Goal: Task Accomplishment & Management: Manage account settings

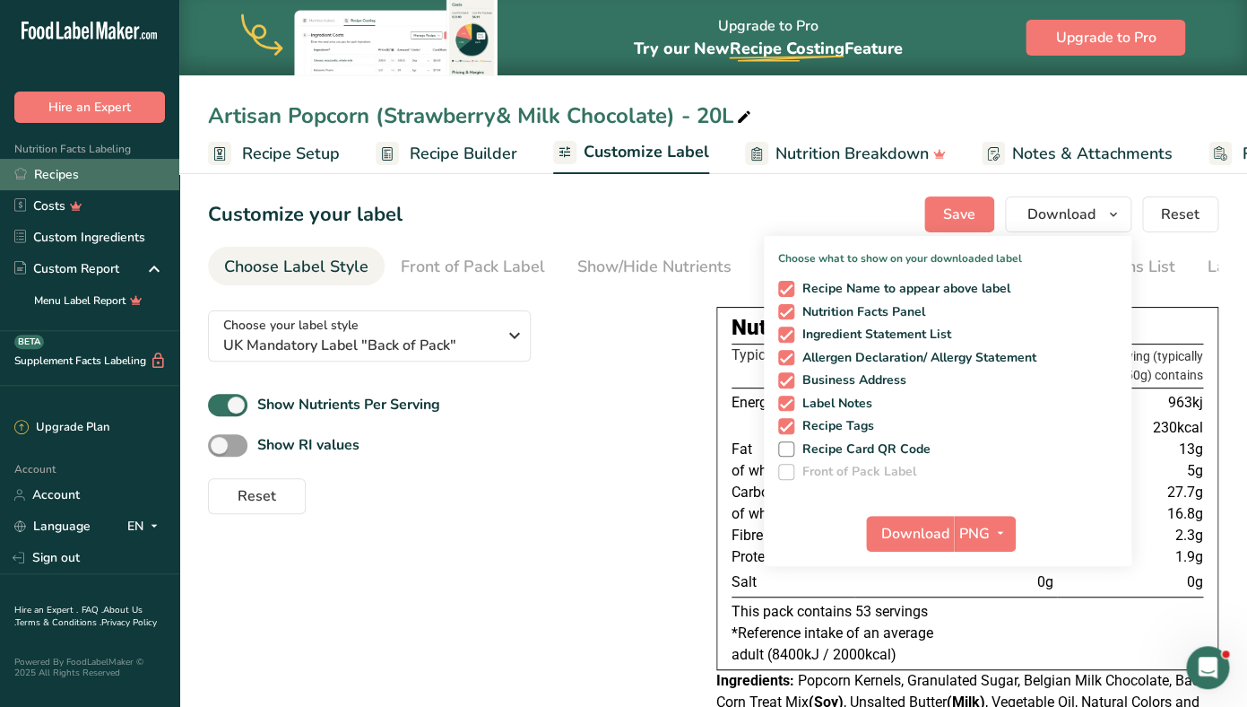
scroll to position [0, 152]
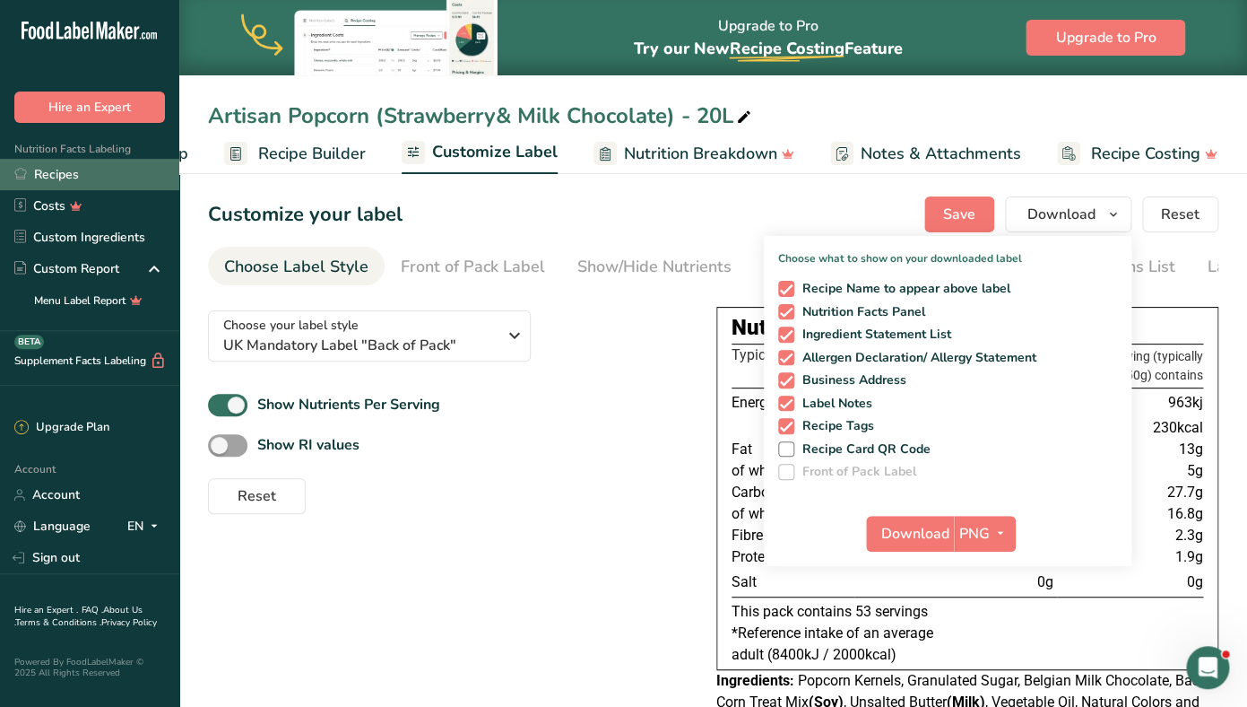
click at [98, 174] on link "Recipes" at bounding box center [89, 174] width 179 height 31
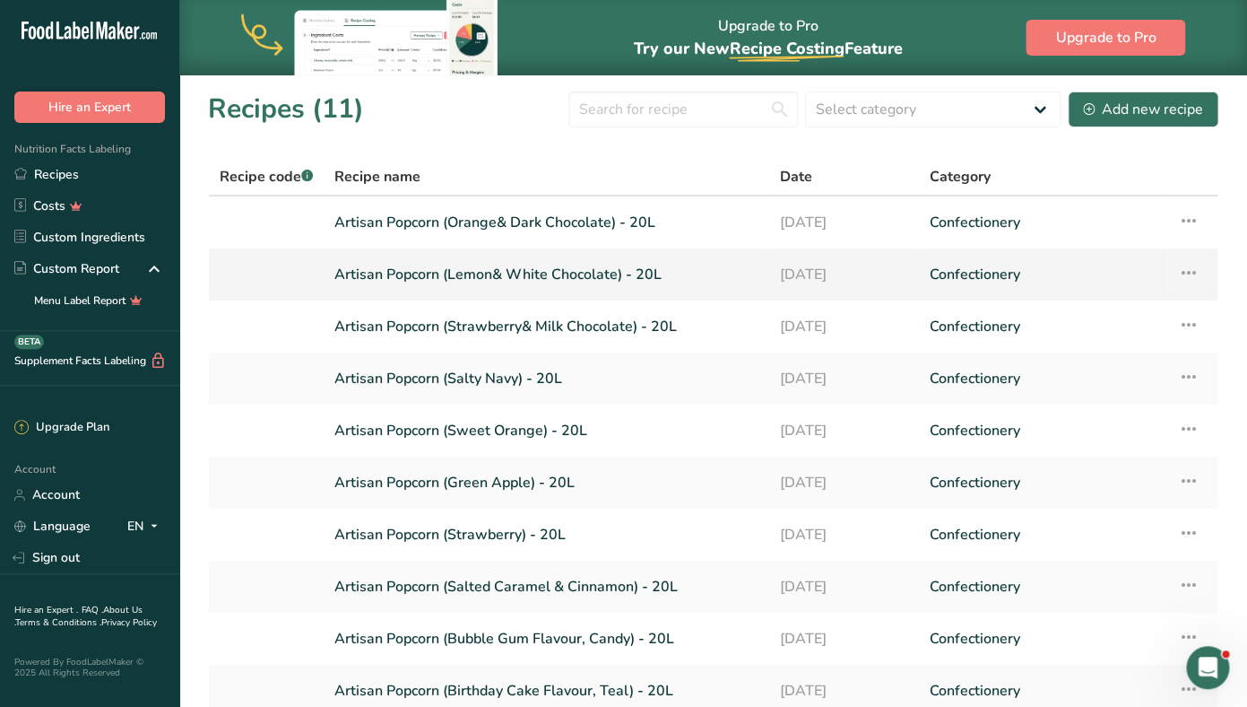
click at [1194, 270] on icon at bounding box center [1189, 272] width 22 height 32
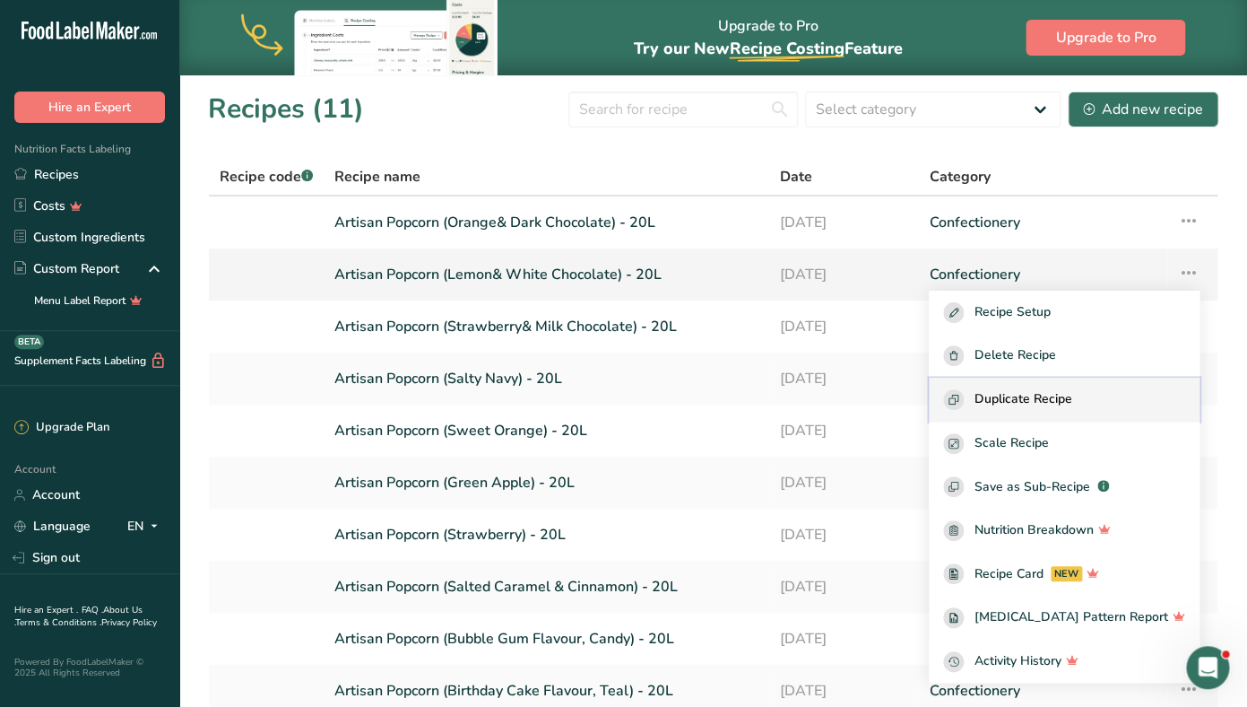
click at [1038, 412] on button "Duplicate Recipe" at bounding box center [1064, 400] width 271 height 44
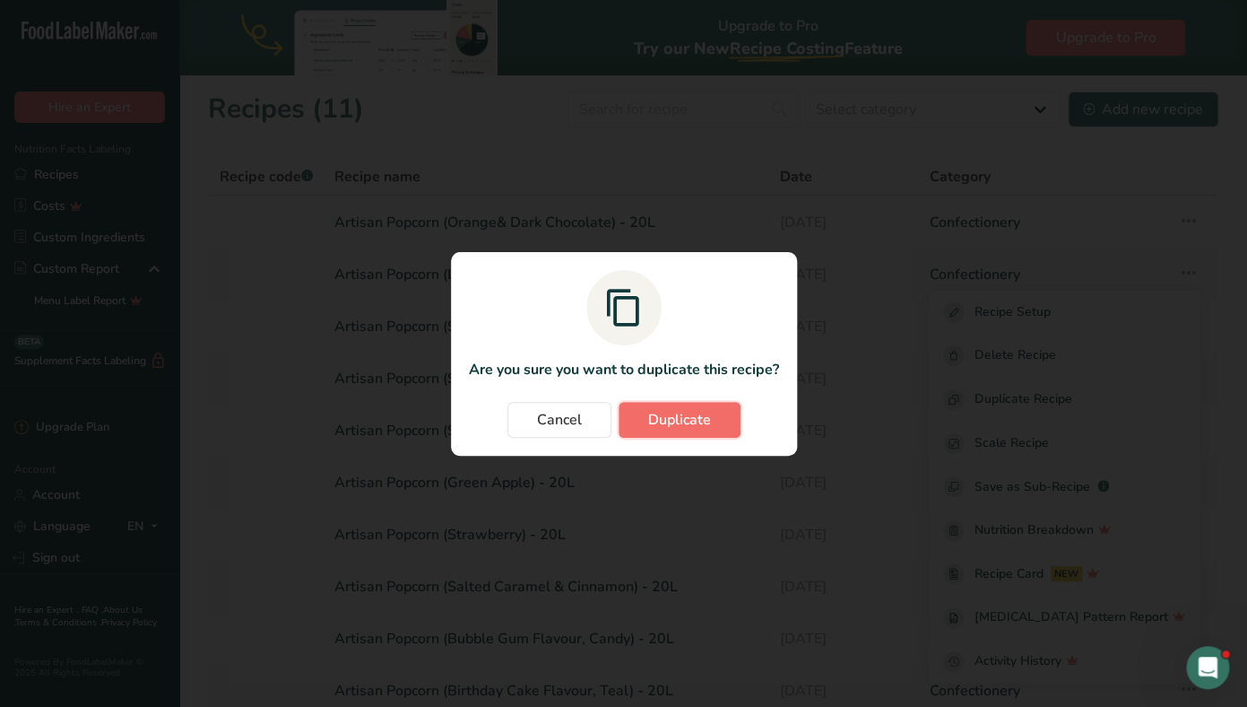
click at [685, 412] on span "Duplicate" at bounding box center [679, 420] width 63 height 22
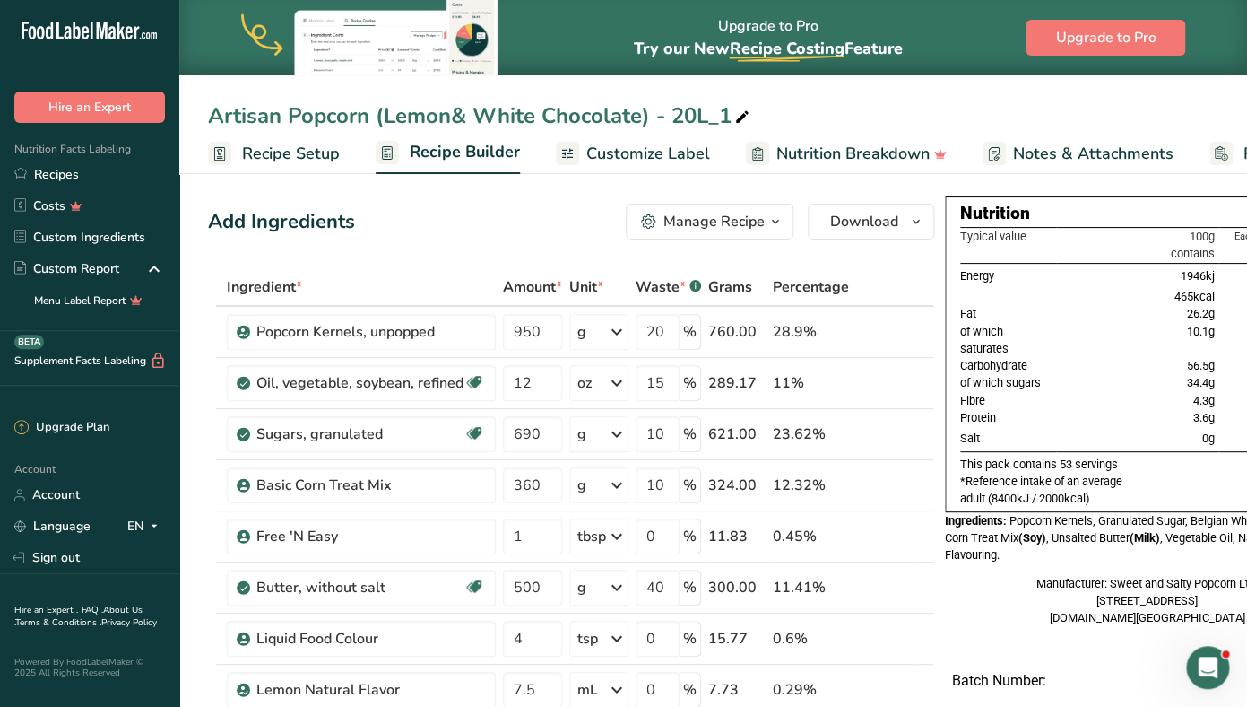
click at [738, 114] on icon at bounding box center [742, 117] width 16 height 25
click at [212, 117] on input "Artisan Popcorn (Lemon& White Chocolate) - 20L_1" at bounding box center [713, 116] width 1011 height 32
click at [526, 114] on input "[US_STATE] Artisan Popcorn (Lemon& White Chocolate) - 20L_1" at bounding box center [713, 116] width 1011 height 32
drag, startPoint x: 476, startPoint y: 117, endPoint x: 751, endPoint y: 118, distance: 274.4
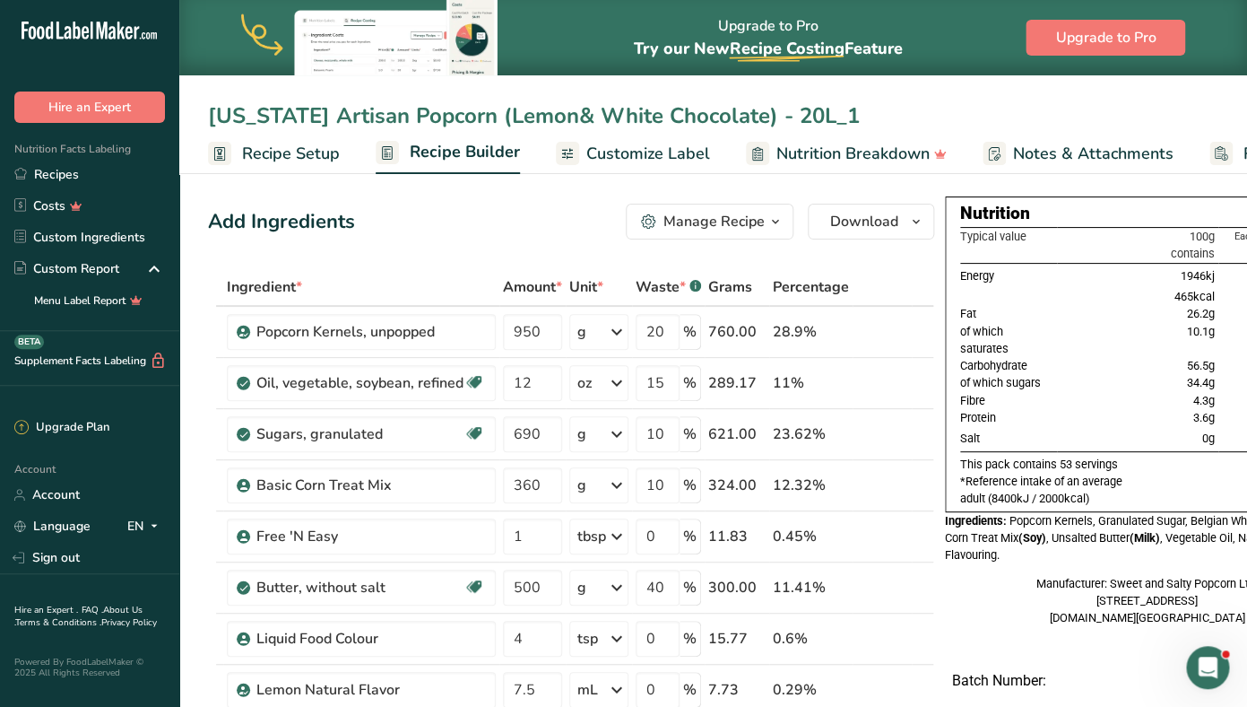
click at [751, 118] on input "[US_STATE] Artisan Popcorn (Lemon& White Chocolate) - 20L_1" at bounding box center [713, 116] width 1011 height 32
drag, startPoint x: 563, startPoint y: 123, endPoint x: 534, endPoint y: 121, distance: 28.8
click at [534, 121] on input "[US_STATE] Artisan Popcorn - 20L_1" at bounding box center [713, 116] width 1011 height 32
type input "[US_STATE] Artisan Popcorn - 20L"
click at [489, 219] on div "Add Ingredients Manage Recipe Delete Recipe Duplicate Recipe Scale Recipe Save …" at bounding box center [571, 222] width 726 height 36
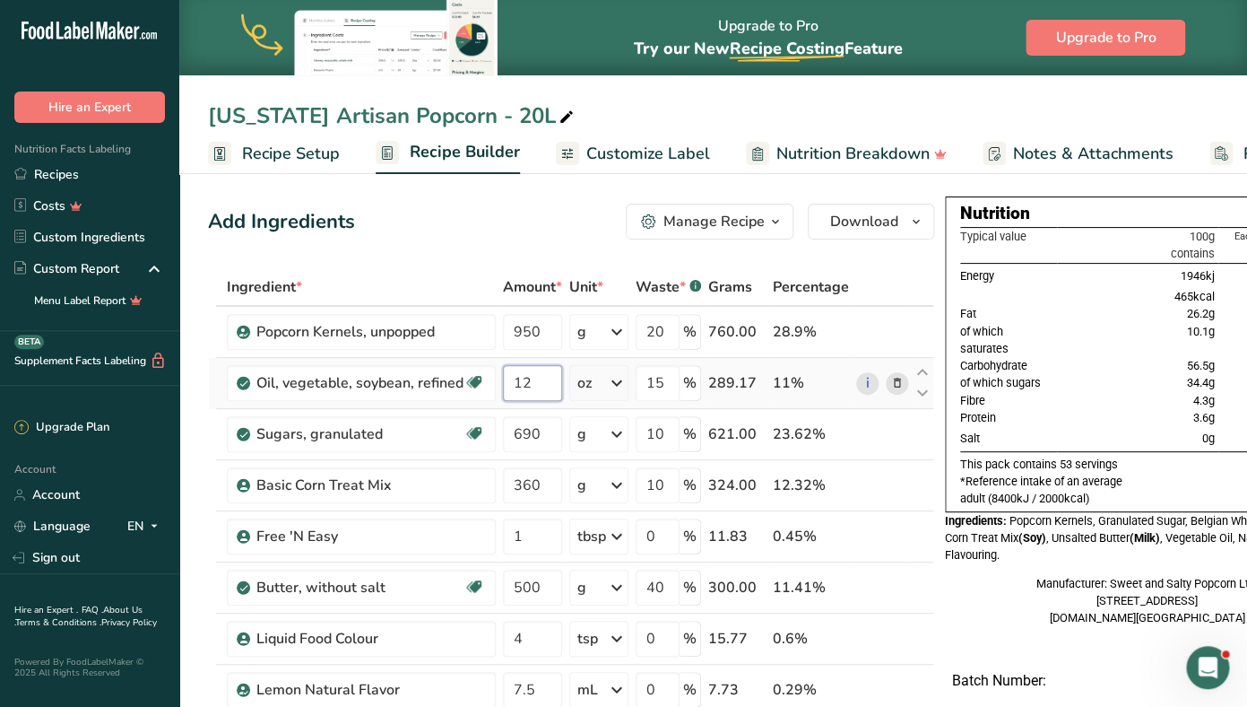
click at [522, 380] on input "12" at bounding box center [532, 383] width 59 height 36
type input "228"
click at [616, 381] on div "Ingredient * Amount * Unit * Waste * .a-a{fill:#347362;}.b-a{fill:#fff;} Grams …" at bounding box center [571, 599] width 726 height 662
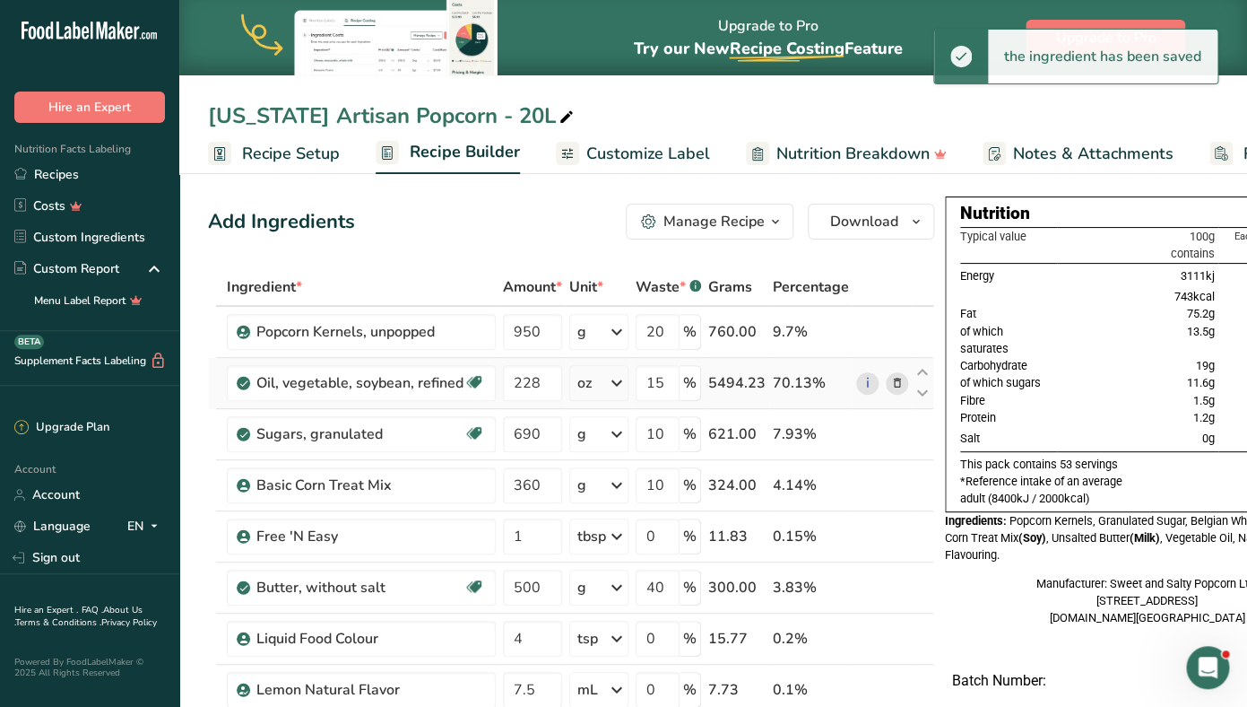
click at [616, 381] on icon at bounding box center [617, 383] width 22 height 32
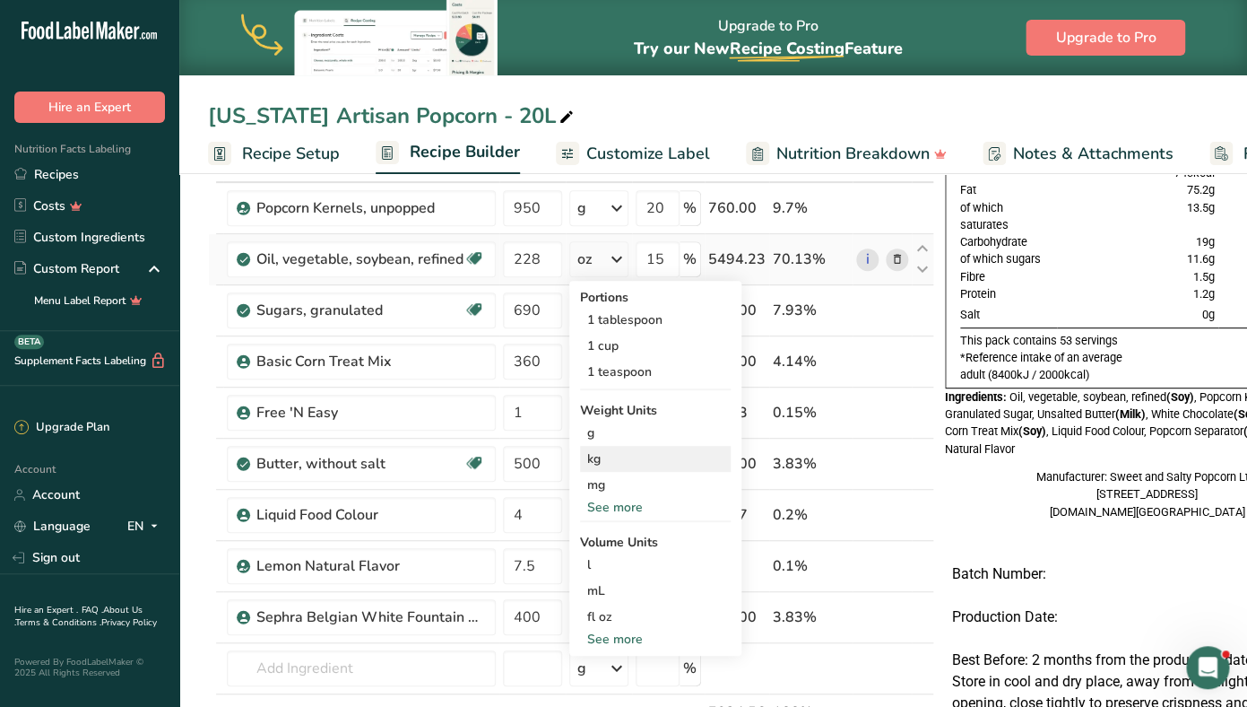
scroll to position [125, 0]
click at [604, 591] on div "mL" at bounding box center [655, 589] width 136 height 19
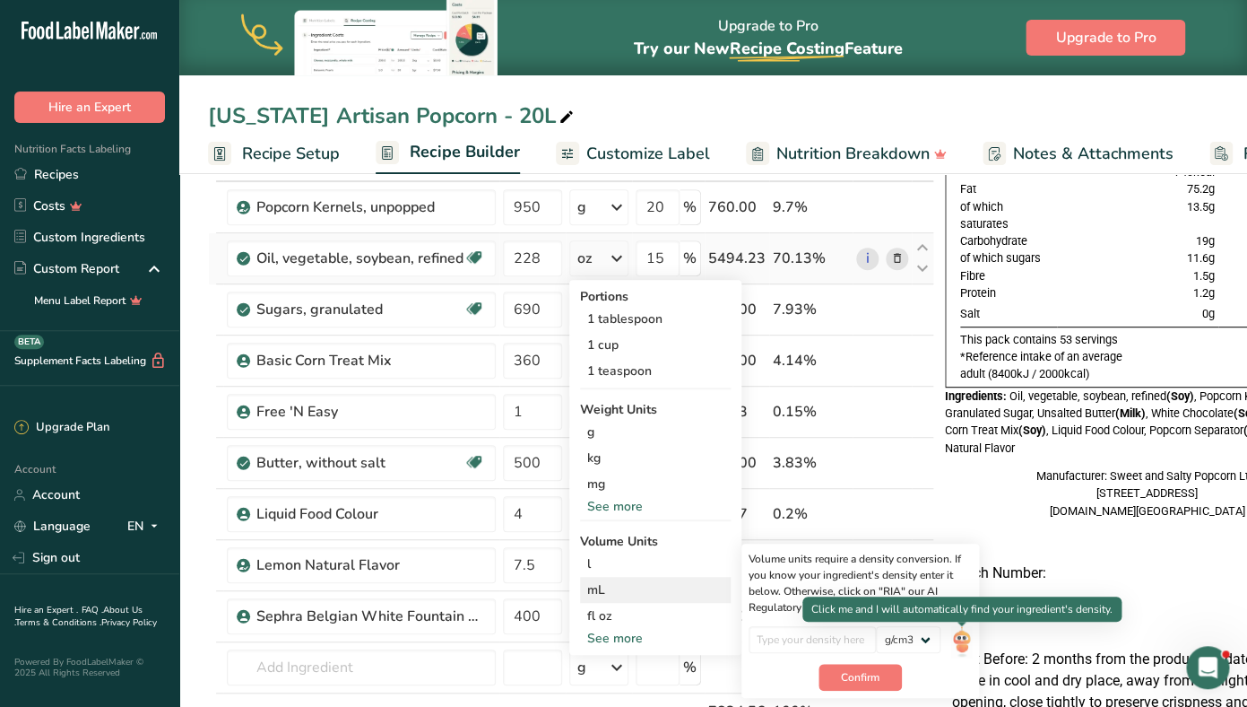
click at [964, 640] on img at bounding box center [961, 641] width 20 height 31
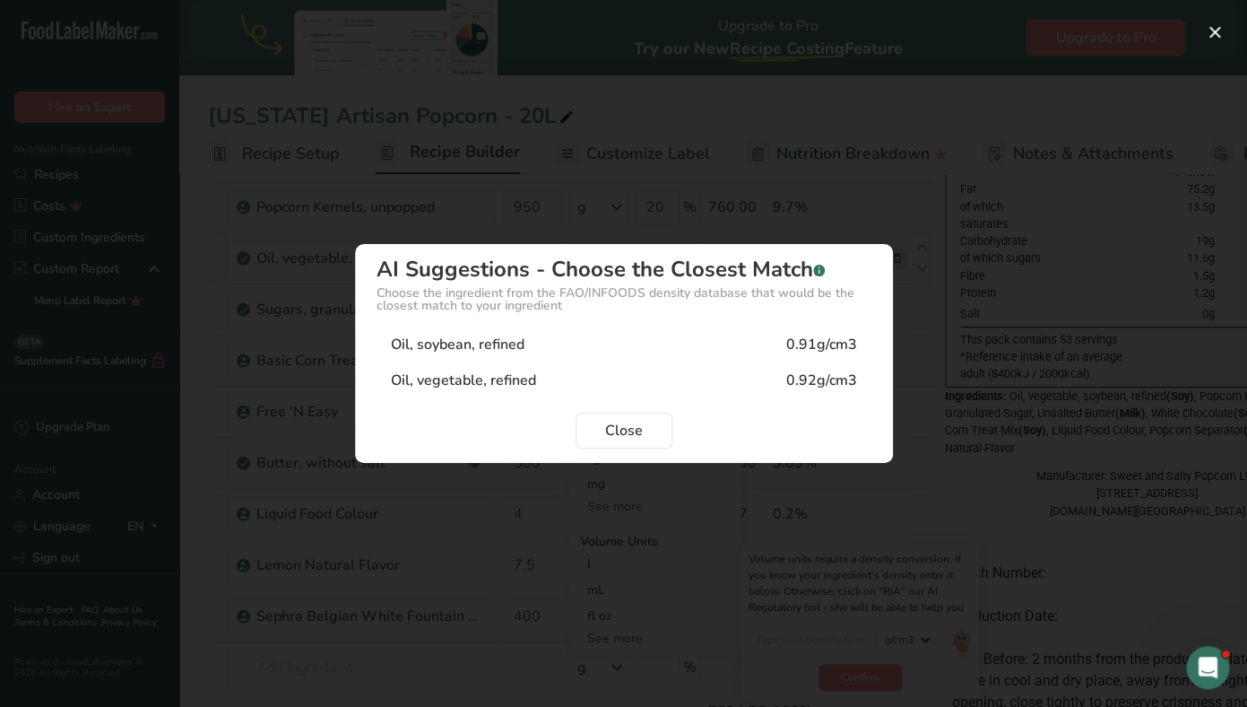
click at [532, 381] on div "Oil, vegetable, refined" at bounding box center [463, 380] width 145 height 22
type input "0.92"
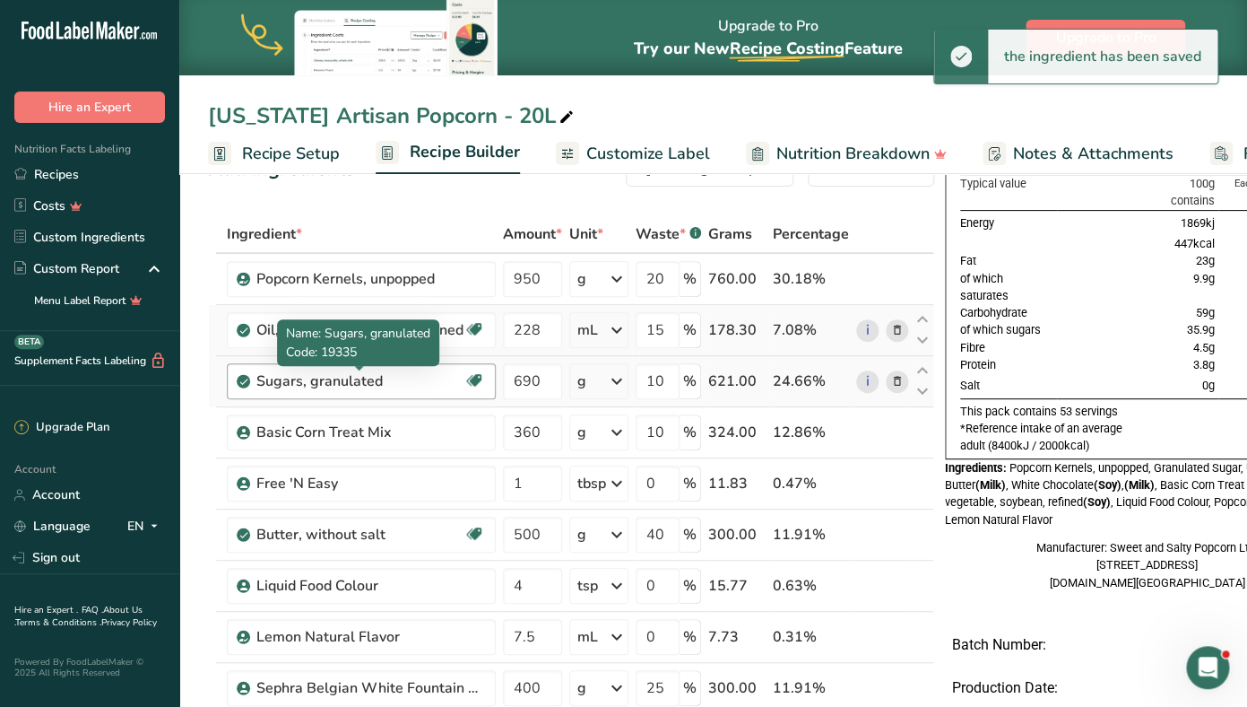
scroll to position [16, 0]
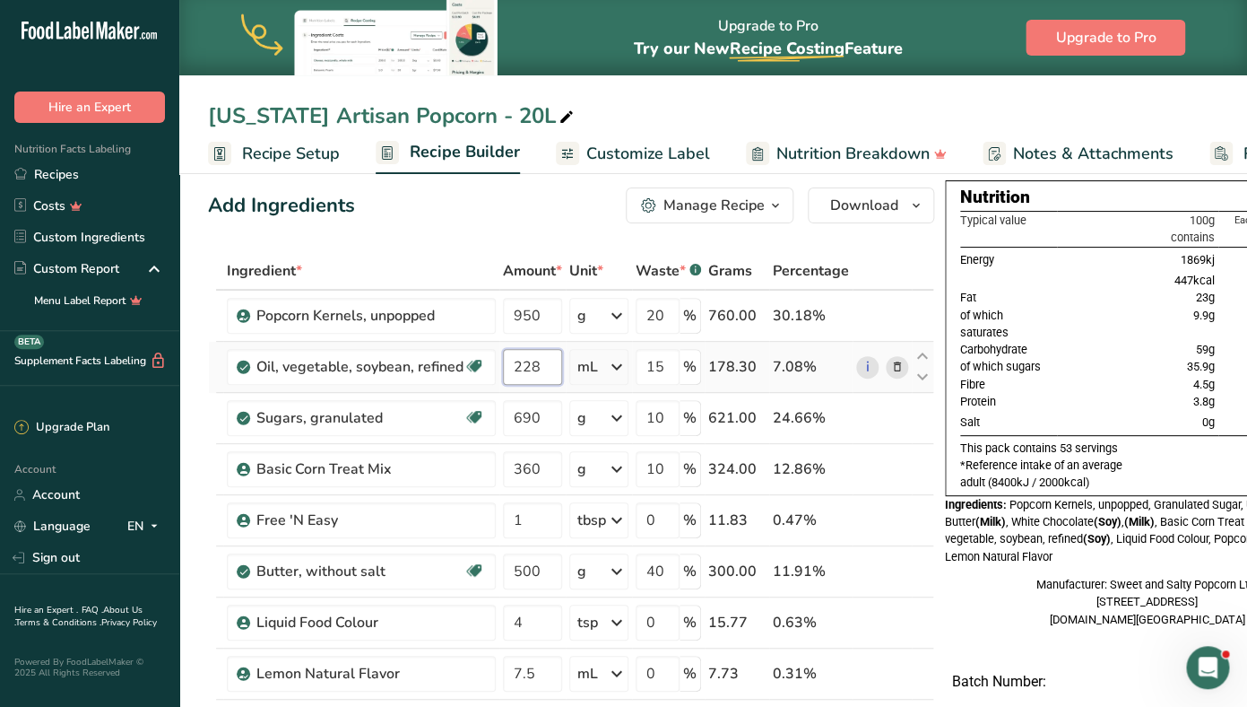
click at [529, 362] on input "228" at bounding box center [532, 367] width 59 height 36
type input "342"
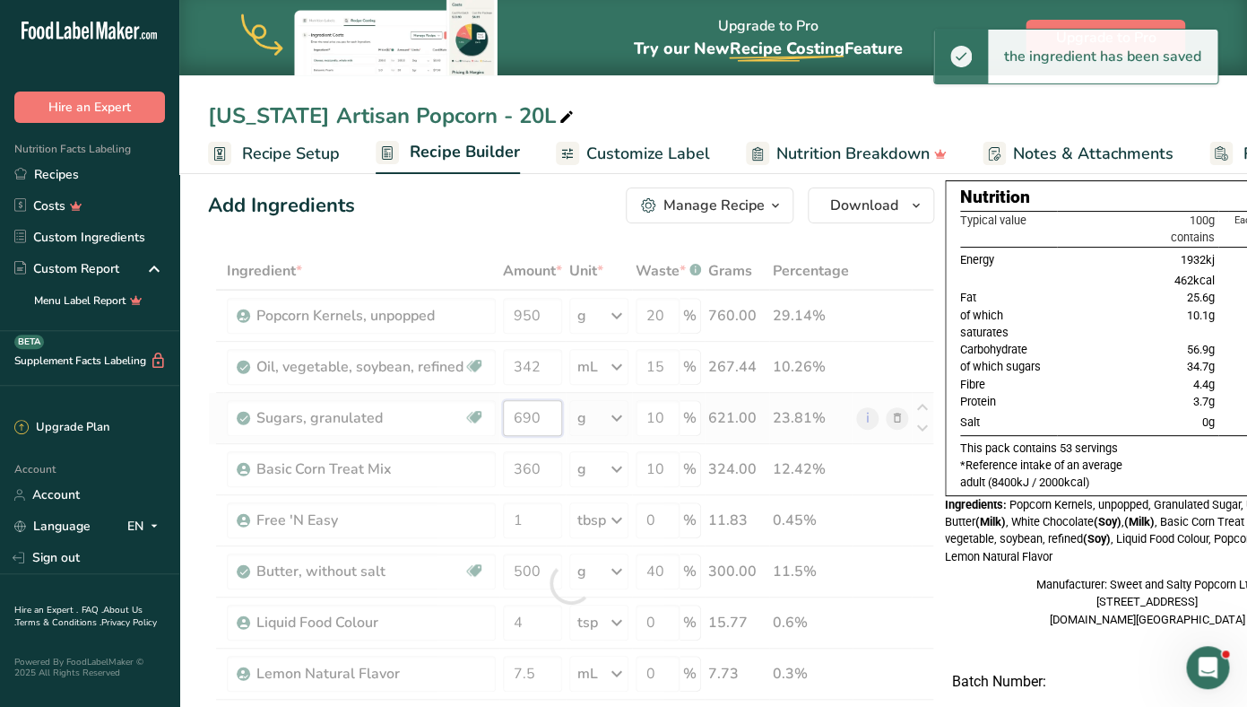
click at [526, 418] on input "690" at bounding box center [532, 418] width 59 height 36
click at [526, 418] on div at bounding box center [571, 583] width 726 height 662
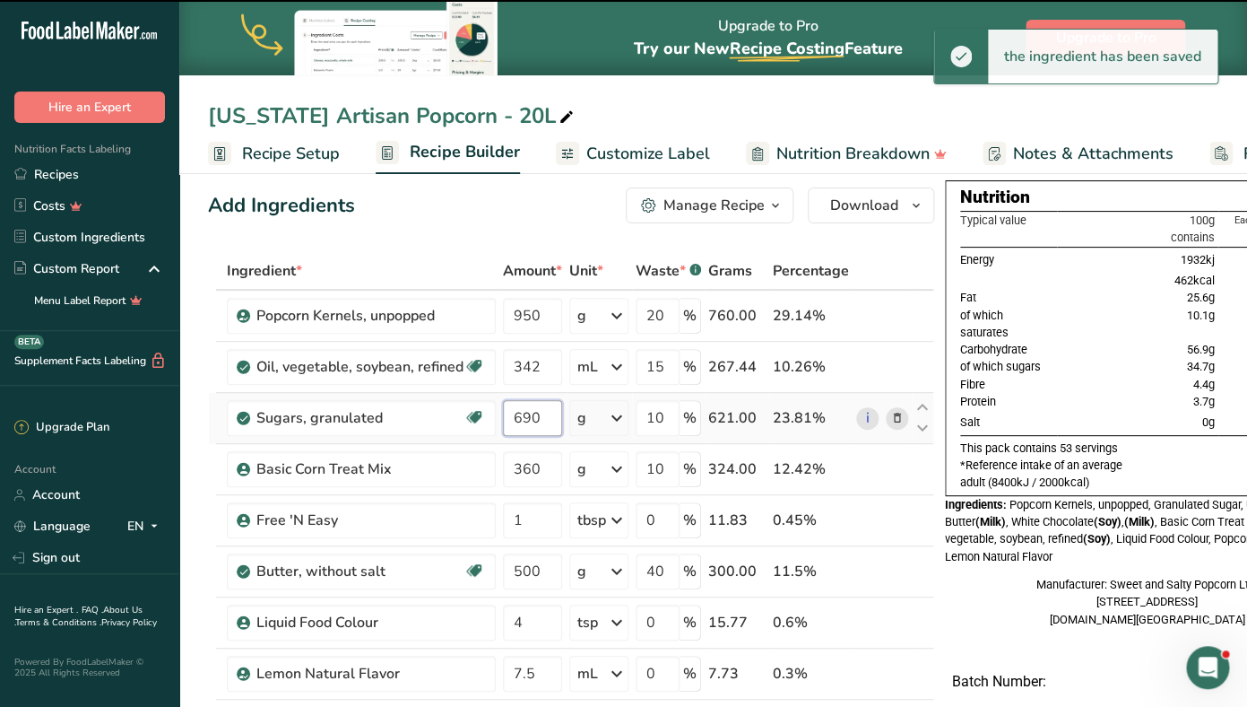
click at [526, 418] on input "690" at bounding box center [532, 418] width 59 height 36
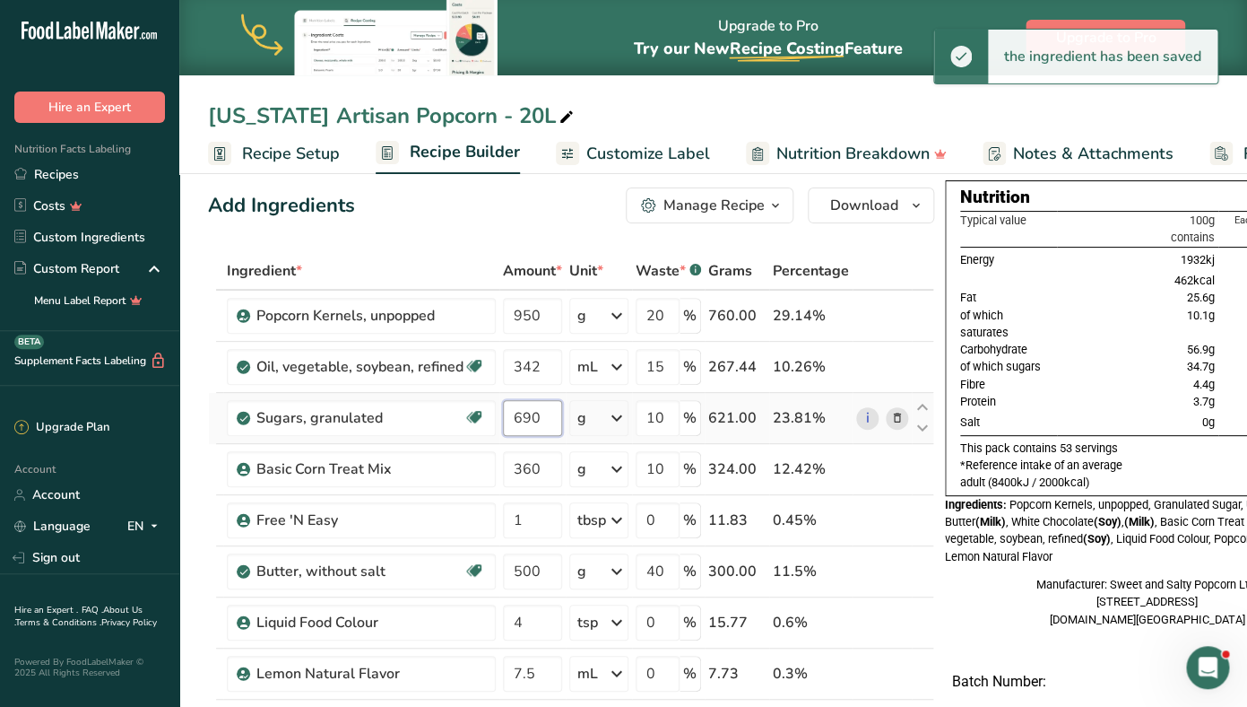
click at [526, 418] on input "690" at bounding box center [532, 418] width 59 height 36
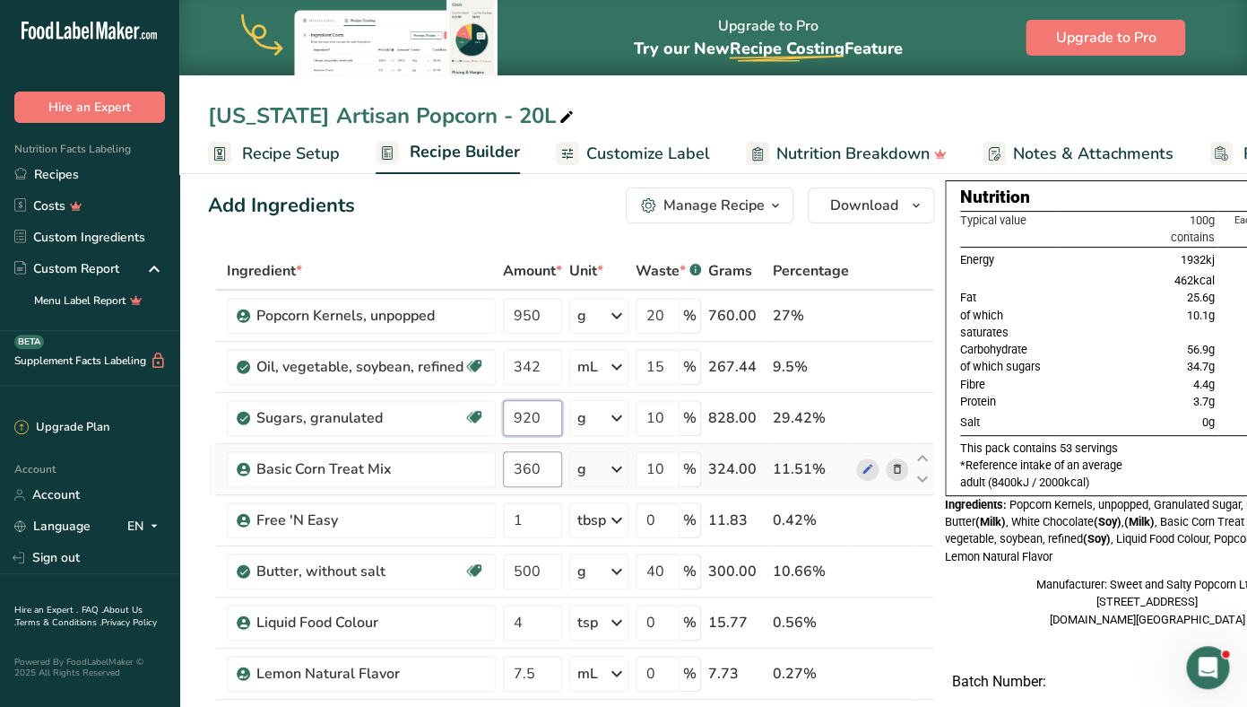
type input "920"
click at [529, 473] on input "360" at bounding box center [532, 469] width 59 height 36
click at [398, 484] on div "Ingredient * Amount * Unit * Waste * .a-a{fill:#347362;}.b-a{fill:#fff;} Grams …" at bounding box center [571, 583] width 726 height 662
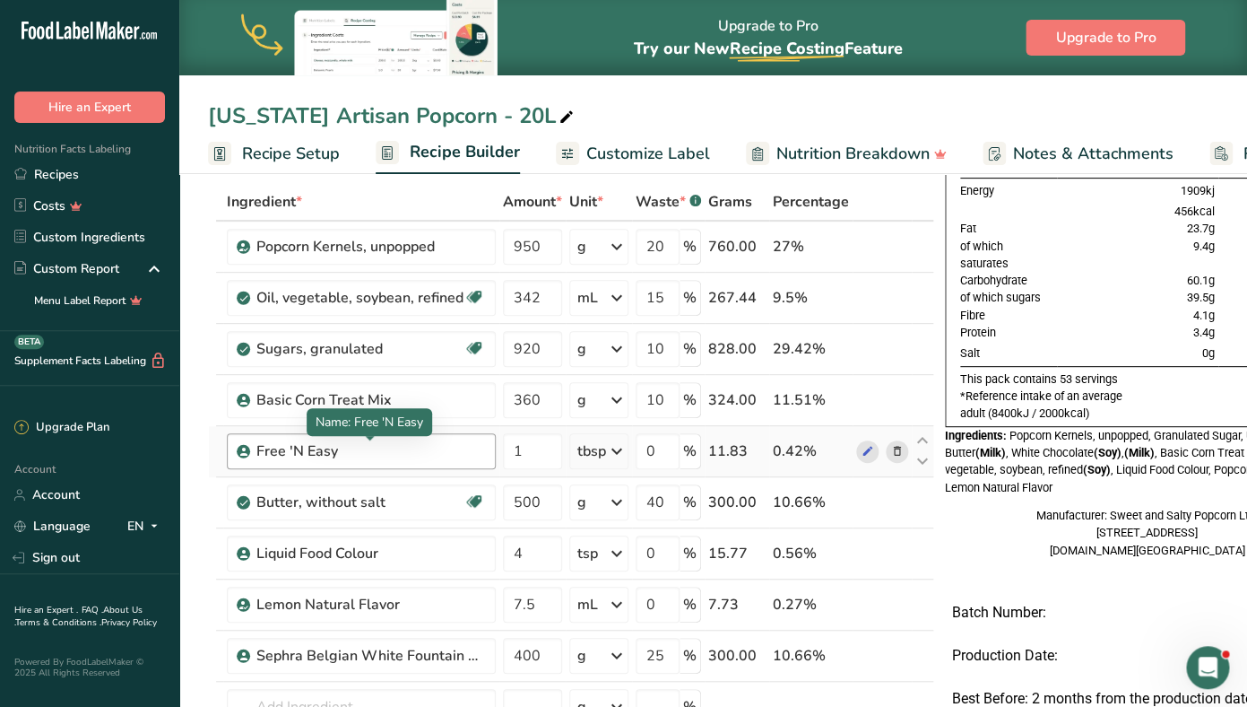
scroll to position [87, 0]
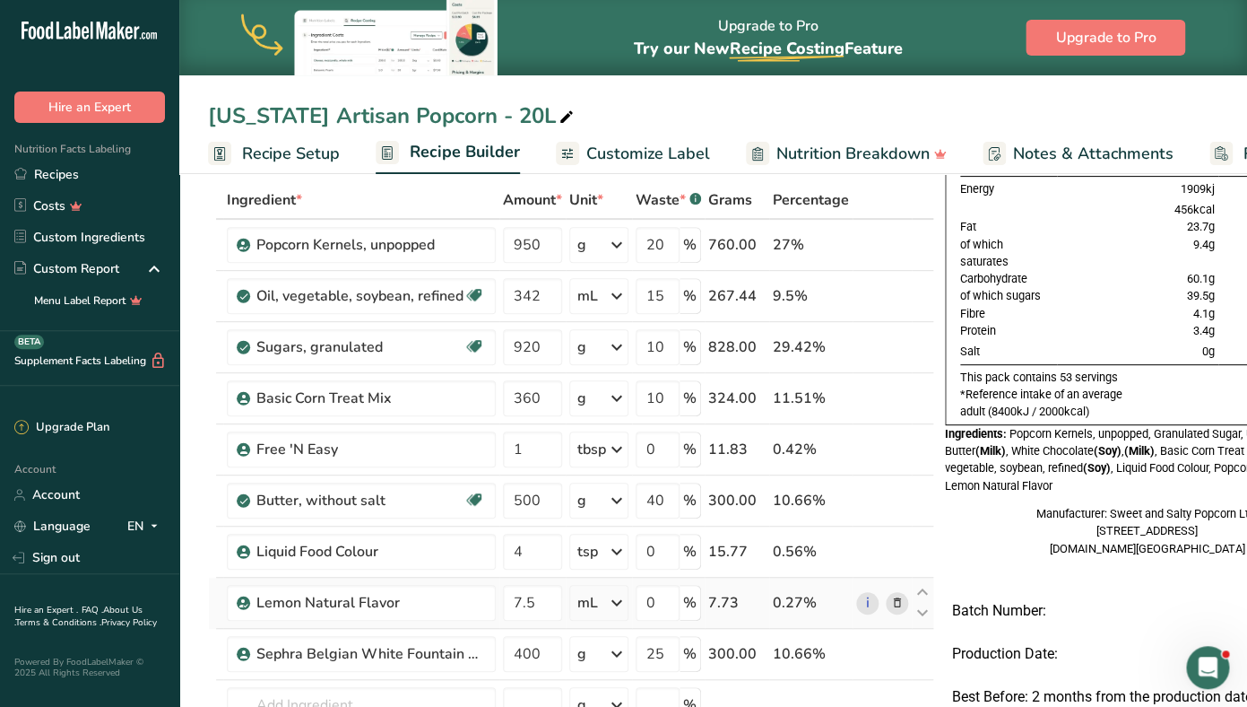
click at [893, 602] on icon at bounding box center [897, 603] width 13 height 19
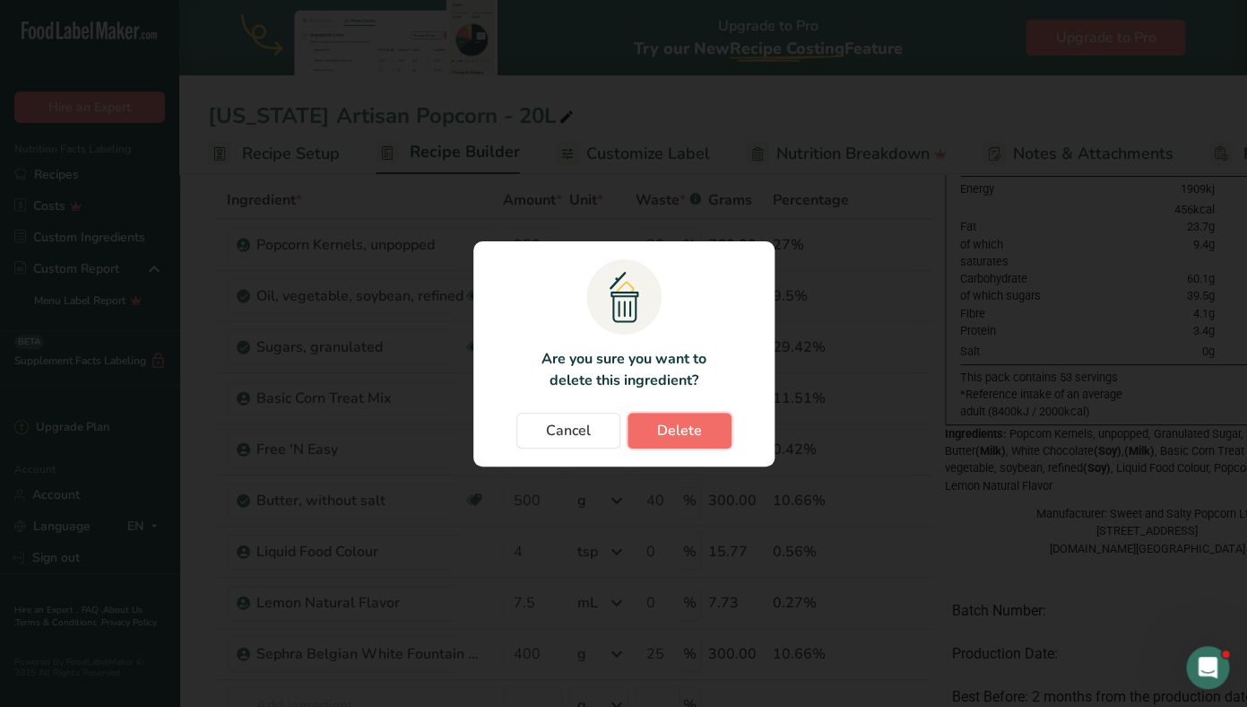
click at [659, 420] on span "Delete" at bounding box center [679, 431] width 45 height 22
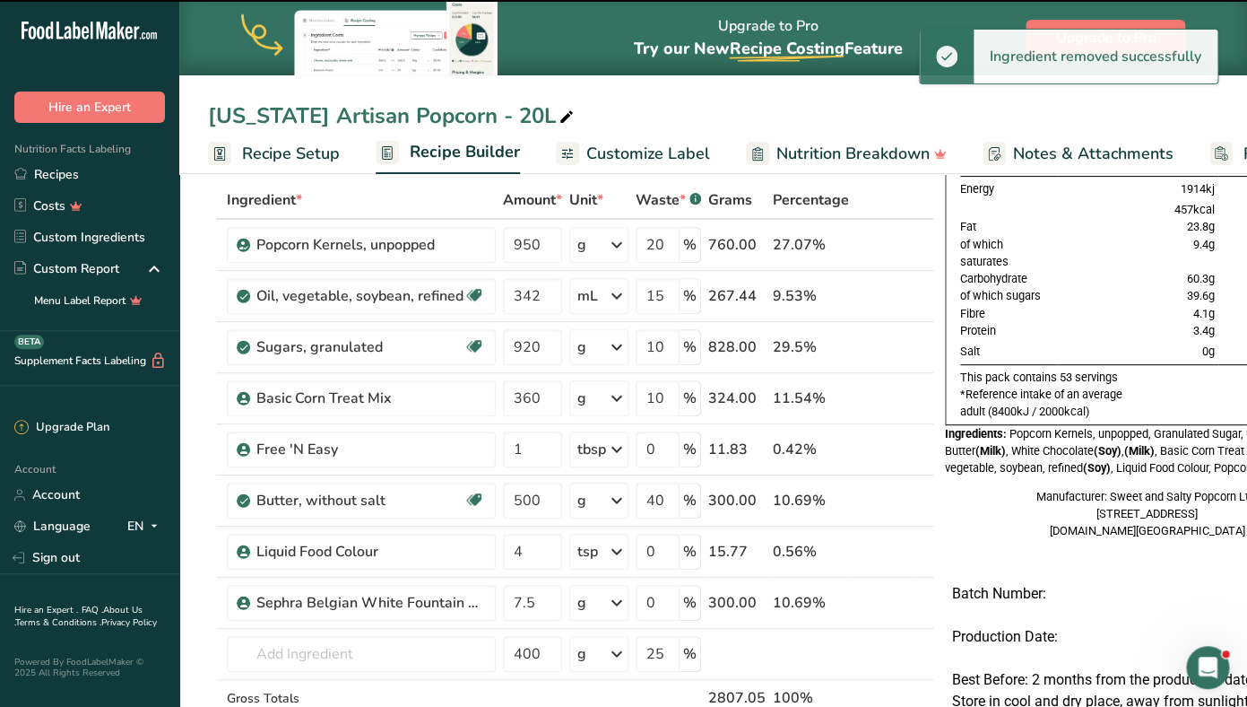
type input "400"
type input "25"
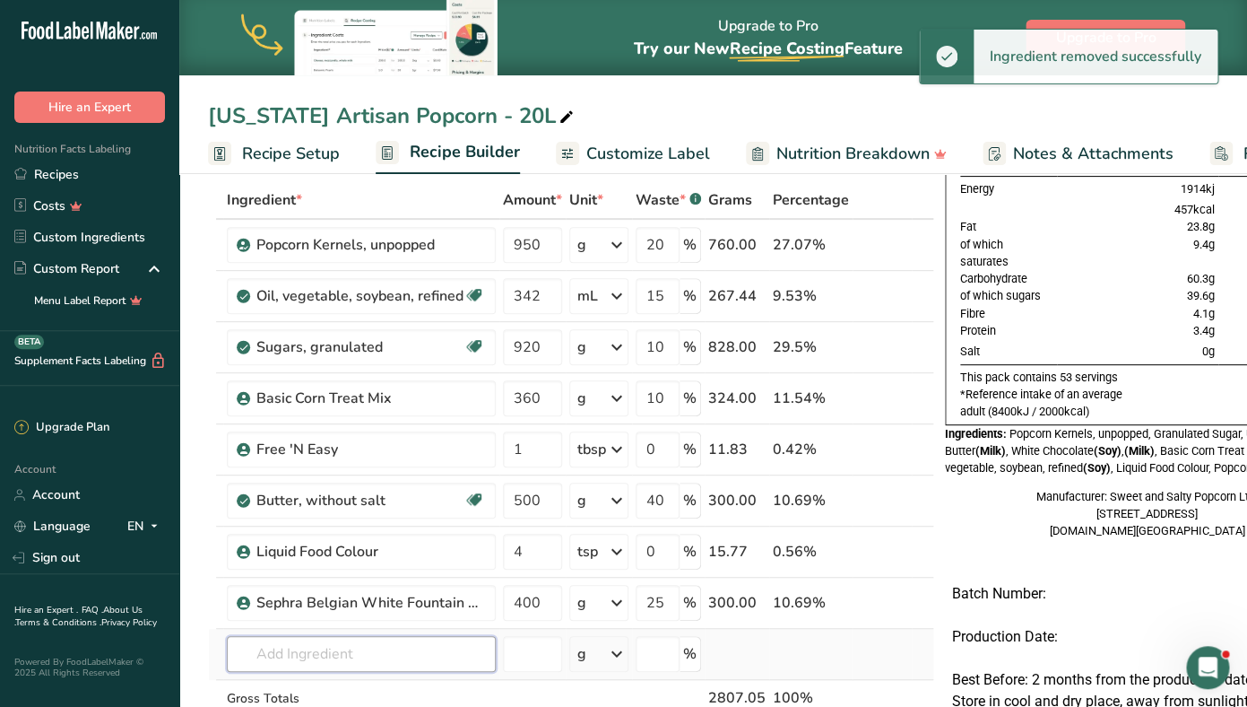
click at [305, 649] on input "text" at bounding box center [361, 654] width 269 height 36
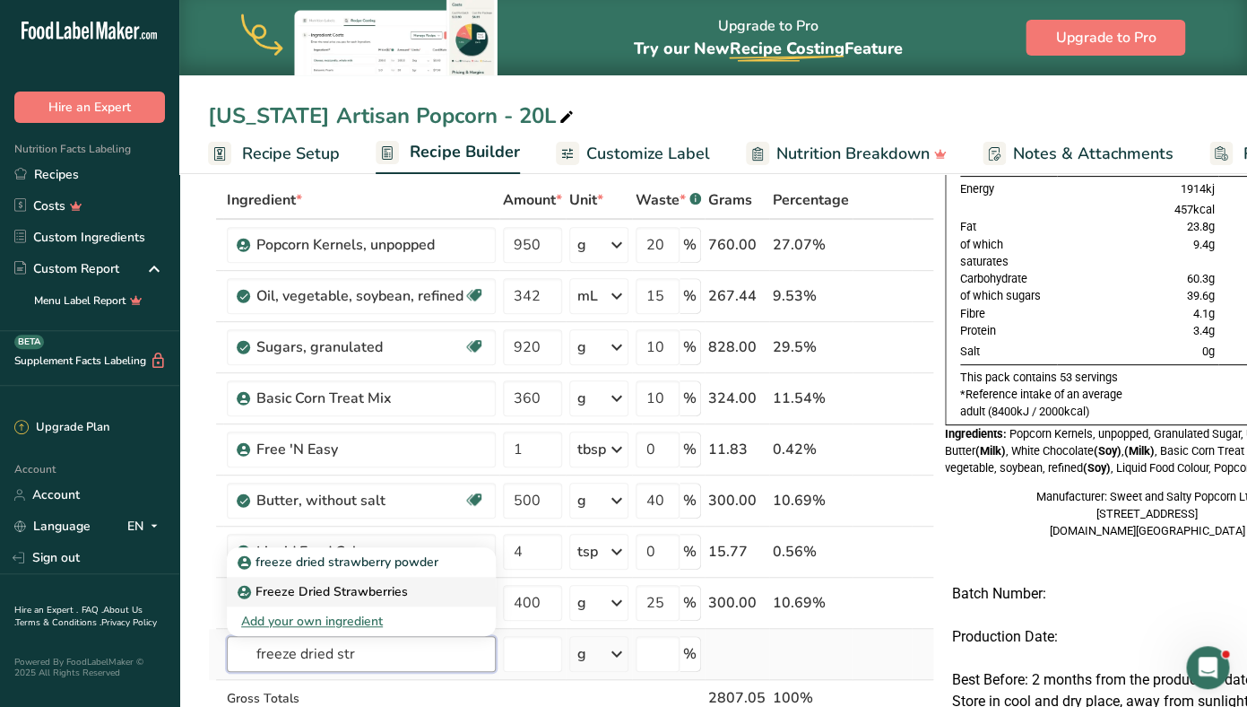
type input "freeze dried str"
click at [309, 589] on p "Freeze Dried Strawberries" at bounding box center [324, 591] width 167 height 19
type input "Freeze Dried Strawberries"
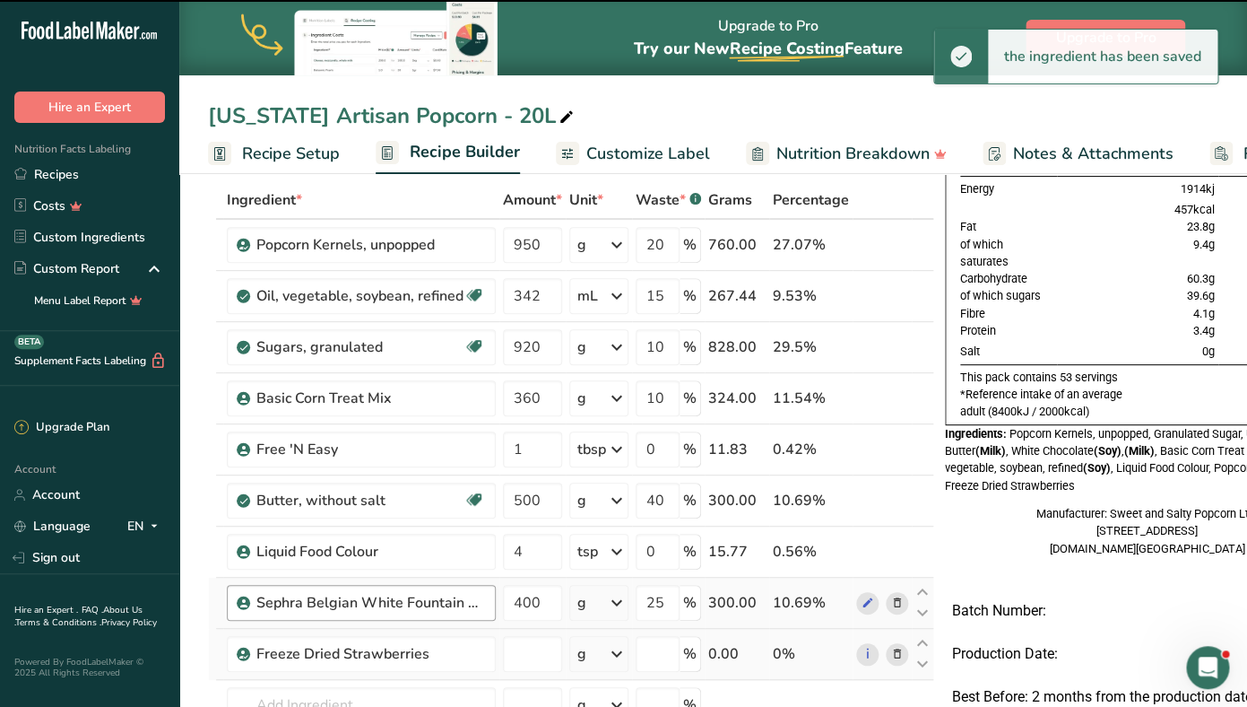
type input "0"
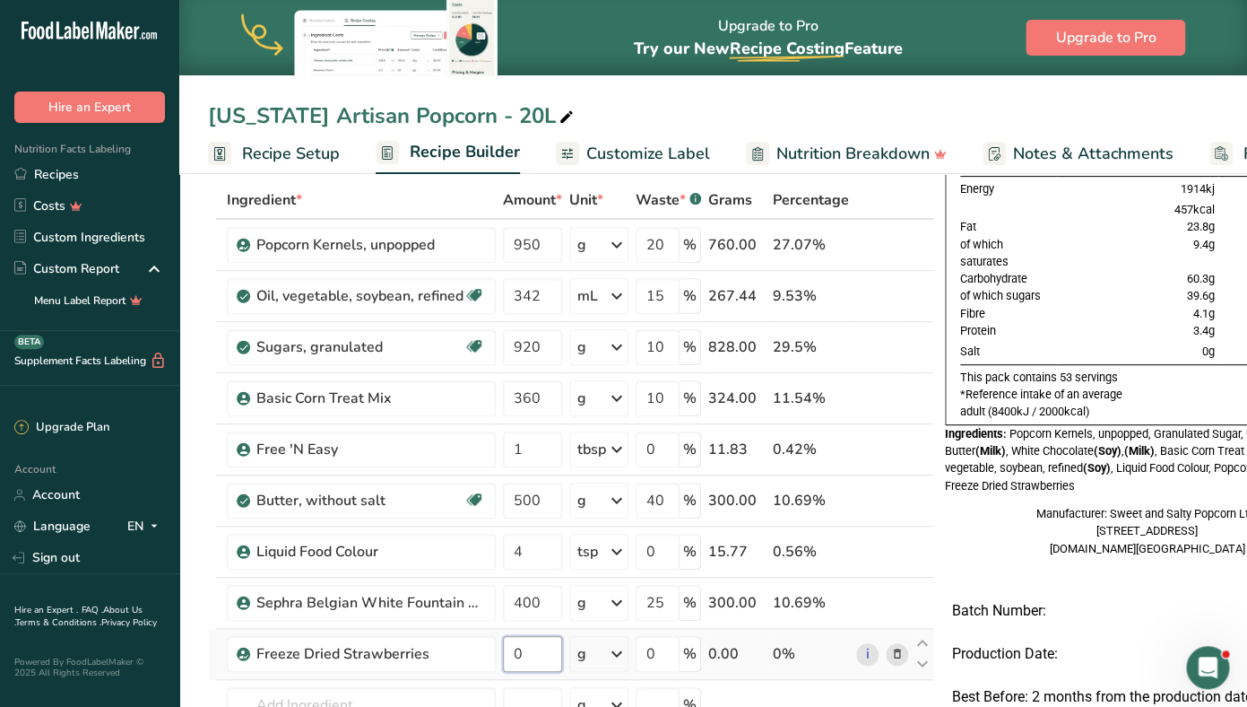
click at [531, 657] on input "0" at bounding box center [532, 654] width 59 height 36
type input "80"
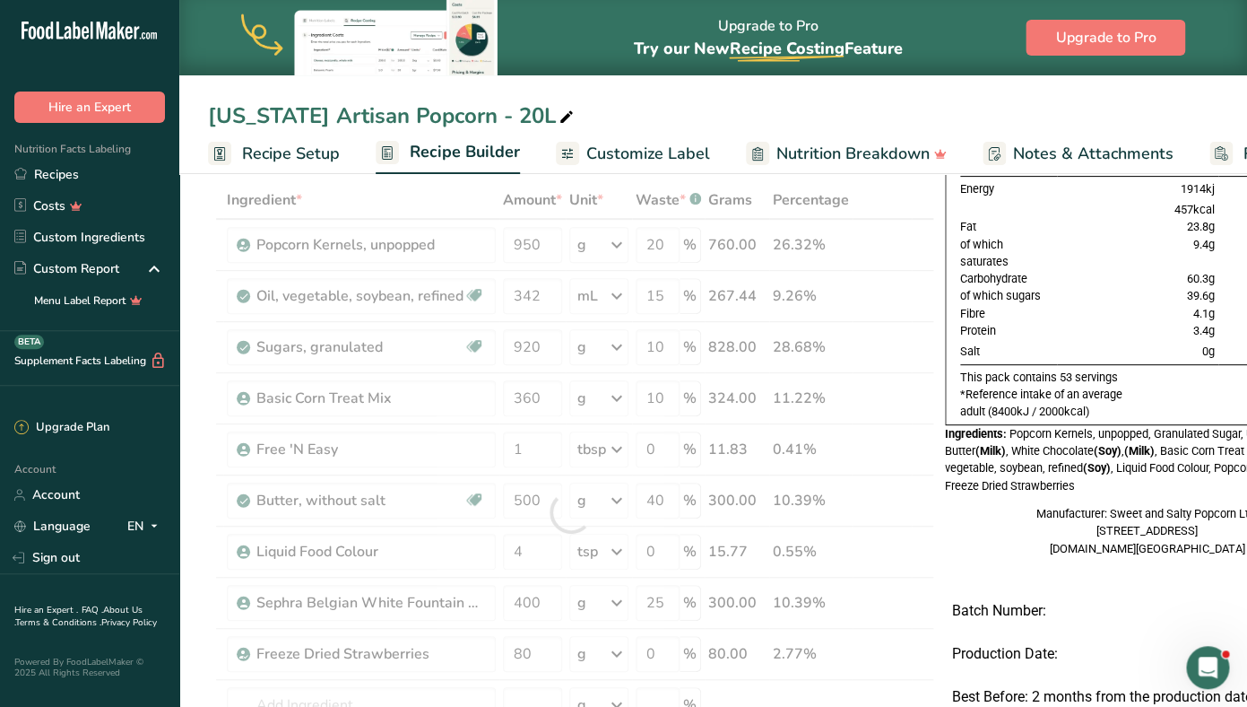
click at [908, 182] on div "Ingredient * Amount * Unit * Waste * .a-a{fill:#347362;}.b-a{fill:#fff;} Grams …" at bounding box center [571, 512] width 726 height 662
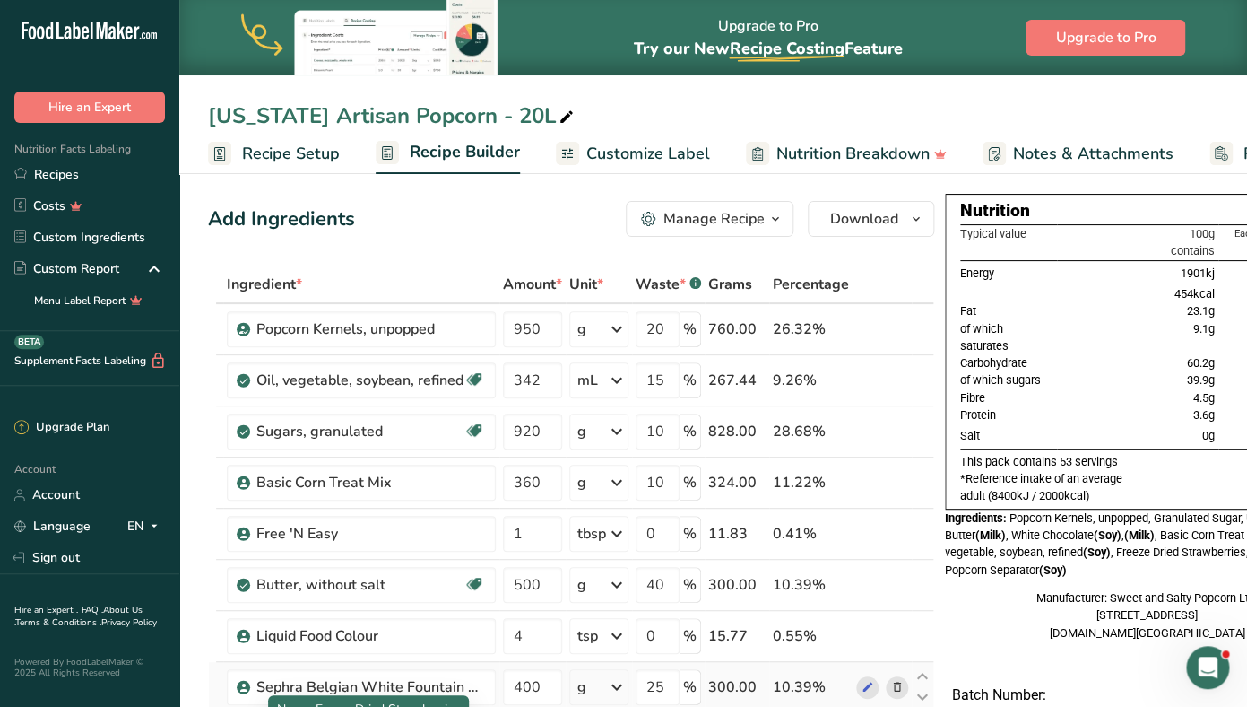
scroll to position [0, 0]
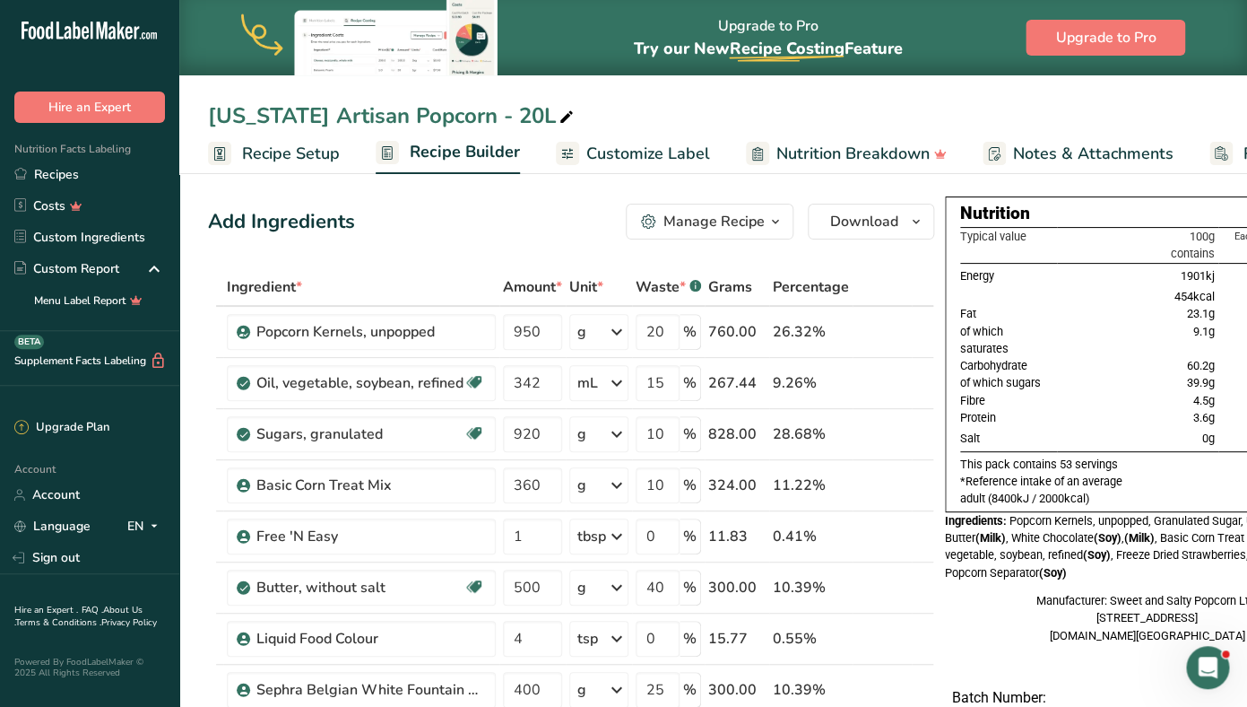
click at [279, 147] on span "Recipe Setup" at bounding box center [291, 154] width 98 height 24
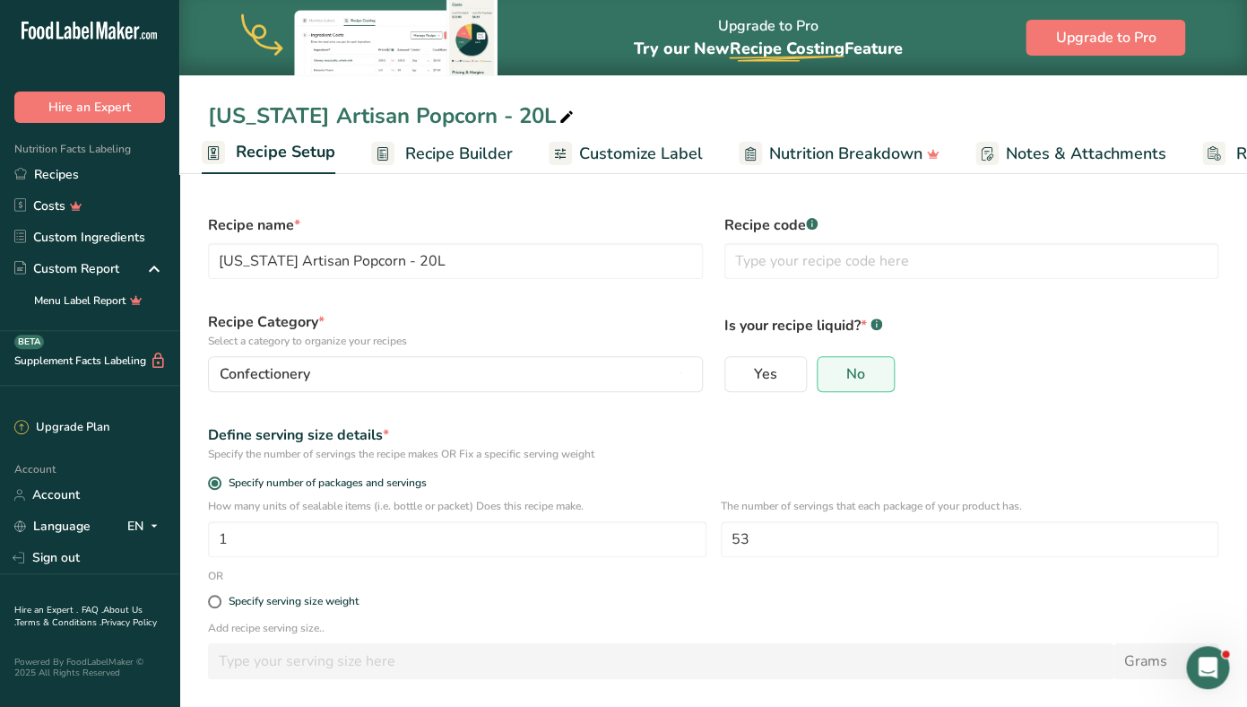
scroll to position [76, 0]
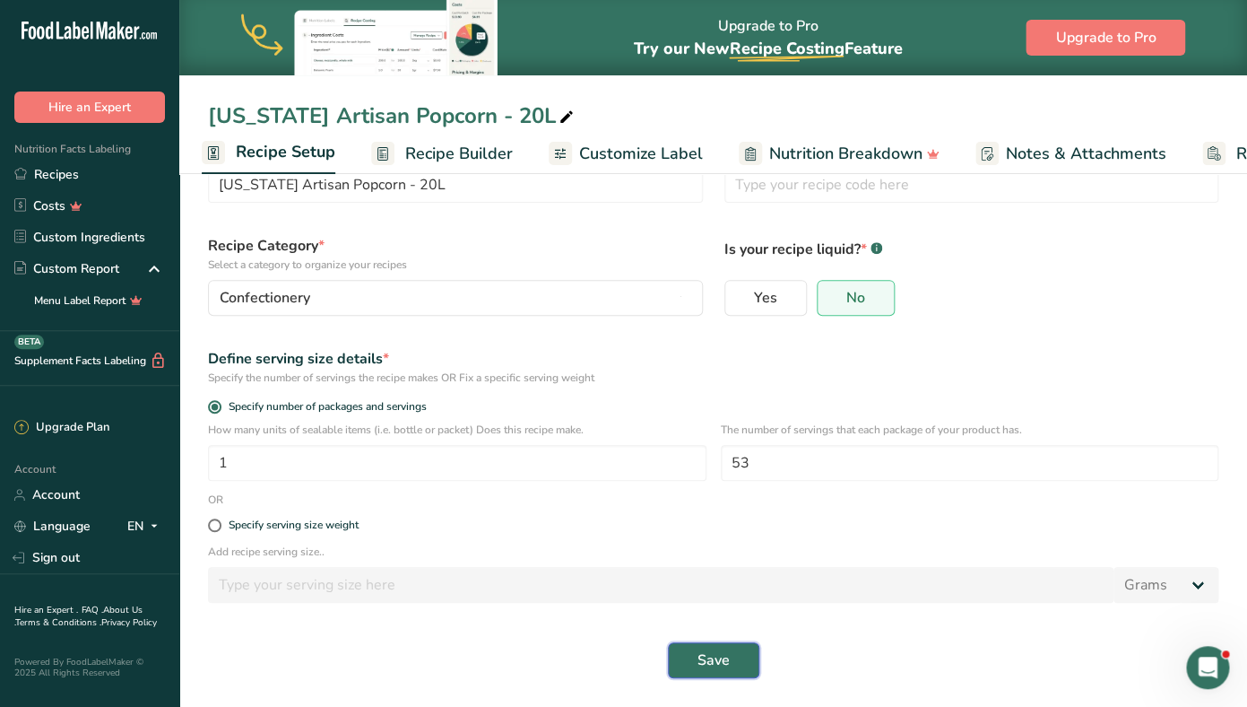
click at [711, 665] on span "Save" at bounding box center [714, 660] width 32 height 22
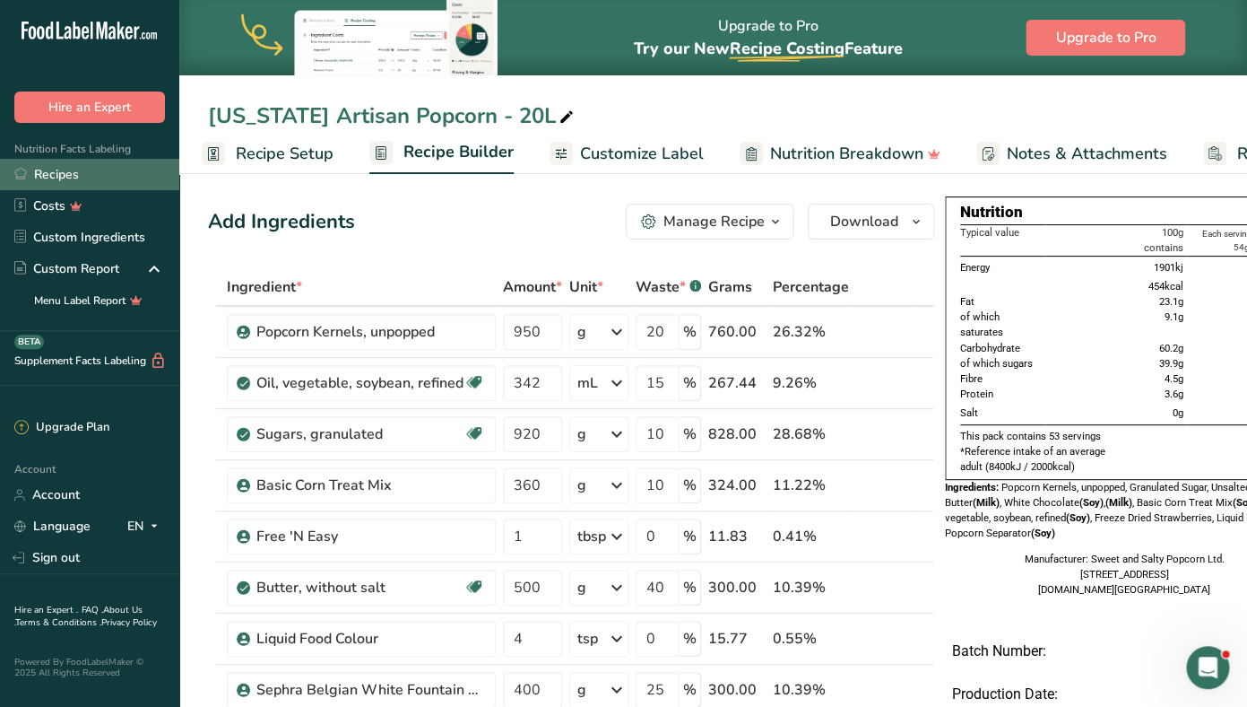
click at [106, 177] on link "Recipes" at bounding box center [89, 174] width 179 height 31
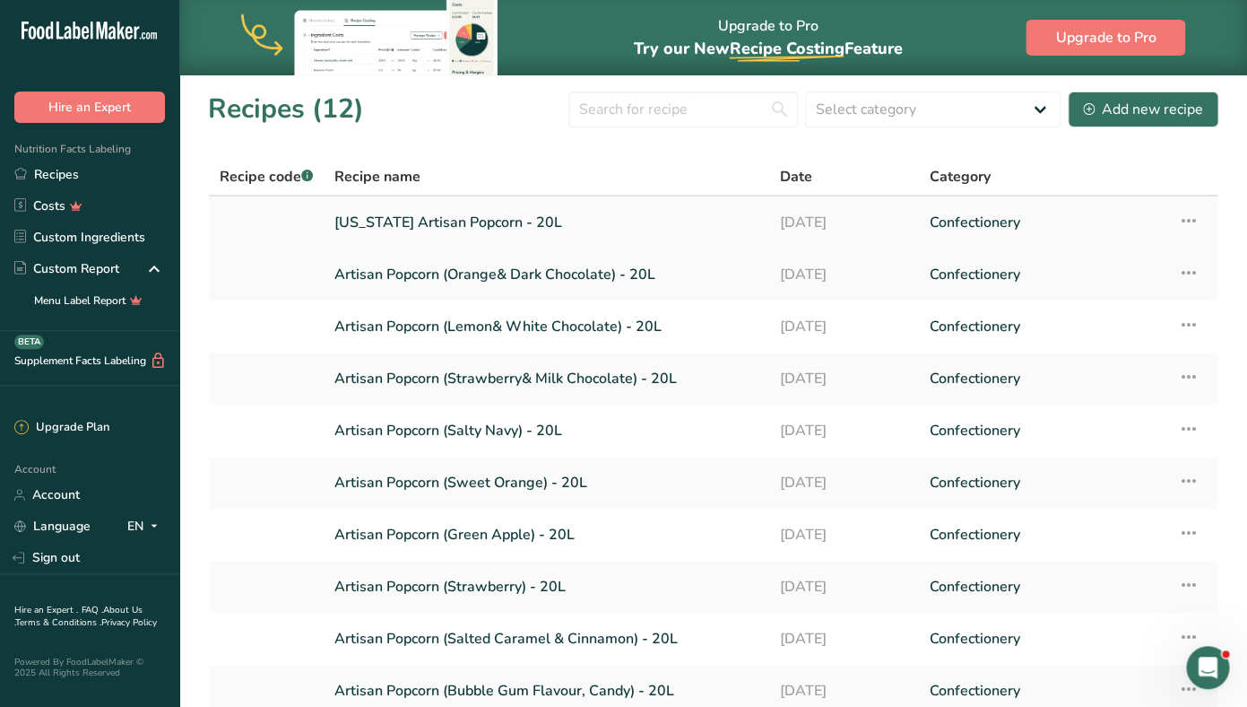
click at [1193, 221] on icon at bounding box center [1189, 220] width 22 height 32
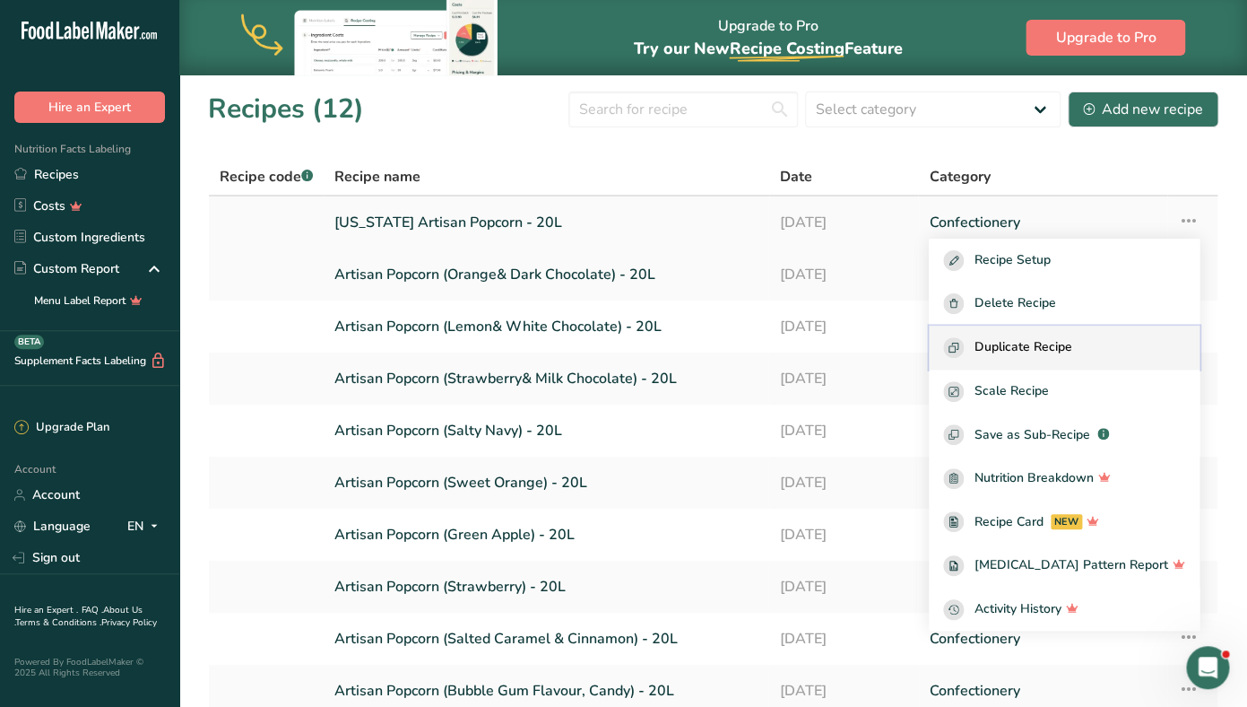
click at [1050, 343] on span "Duplicate Recipe" at bounding box center [1024, 347] width 98 height 21
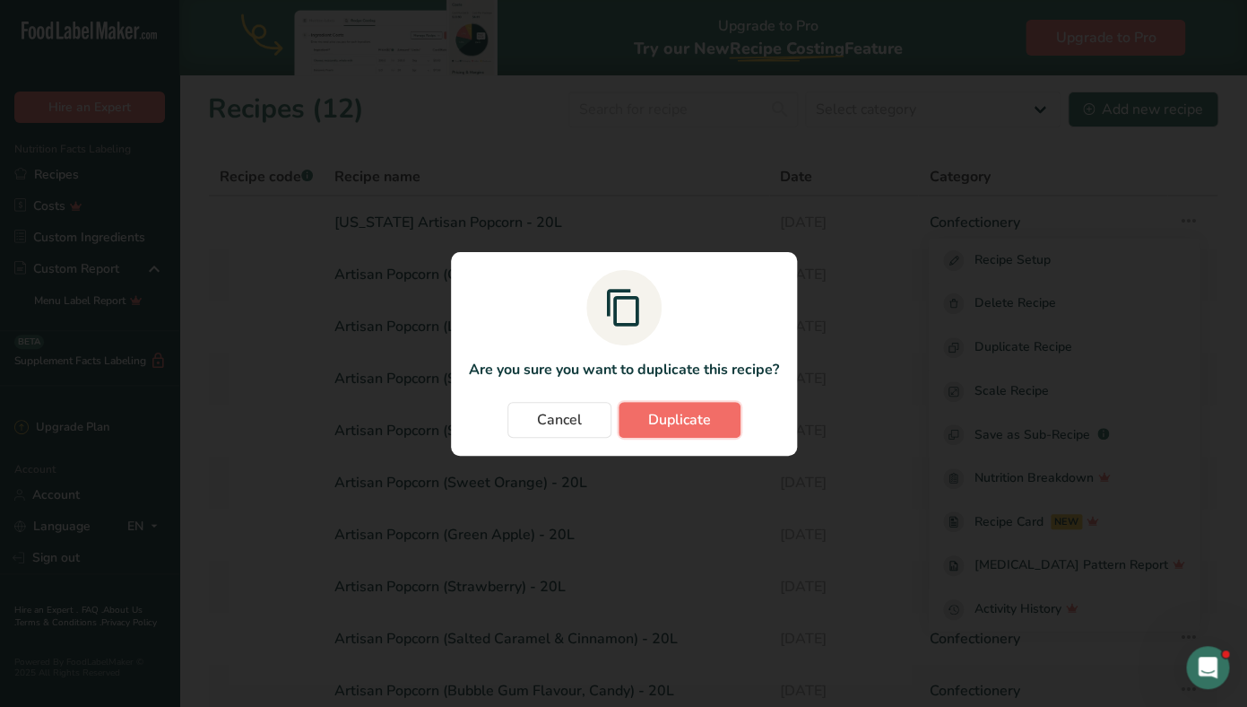
click at [666, 413] on span "Duplicate" at bounding box center [679, 420] width 63 height 22
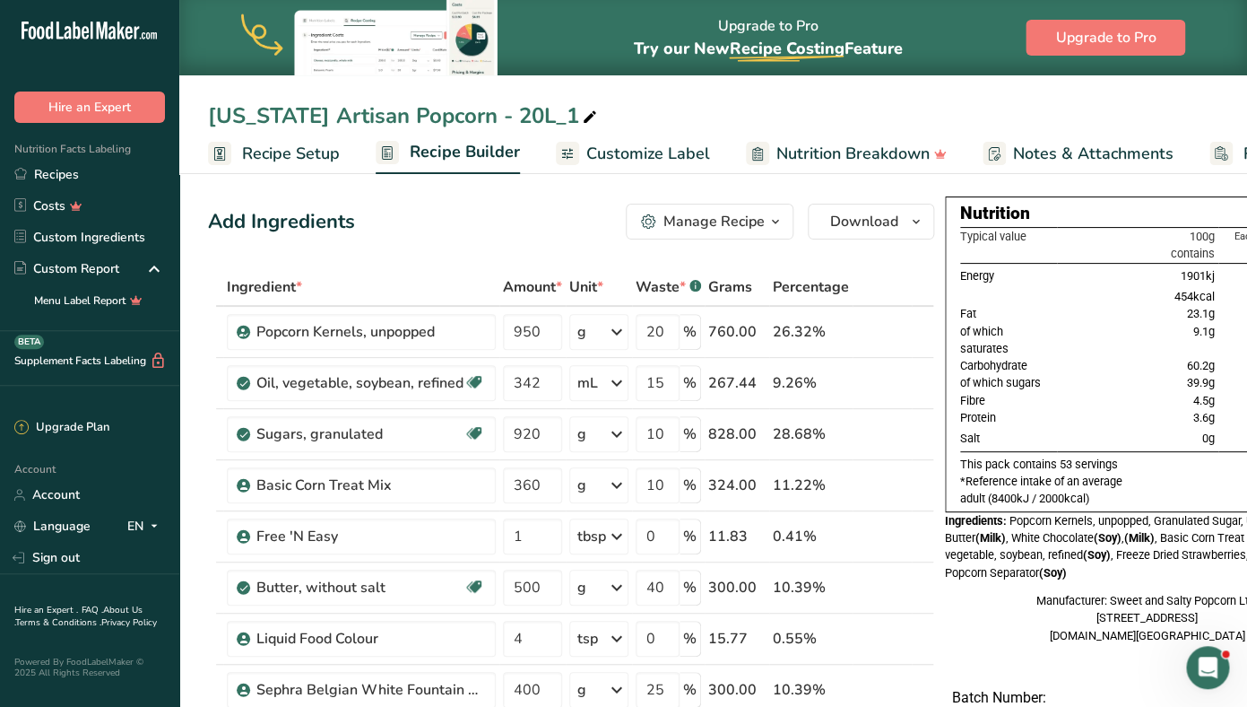
click at [582, 117] on icon at bounding box center [590, 117] width 16 height 25
drag, startPoint x: 308, startPoint y: 117, endPoint x: 181, endPoint y: 117, distance: 126.4
click at [208, 117] on input "[US_STATE] Artisan Popcorn - 20L_1" at bounding box center [713, 116] width 1011 height 32
type input "AmalArtisan Popcorn - 20L_1"
click at [181, 117] on div "AmalArtisan Popcorn - 20L_1" at bounding box center [713, 116] width 1068 height 32
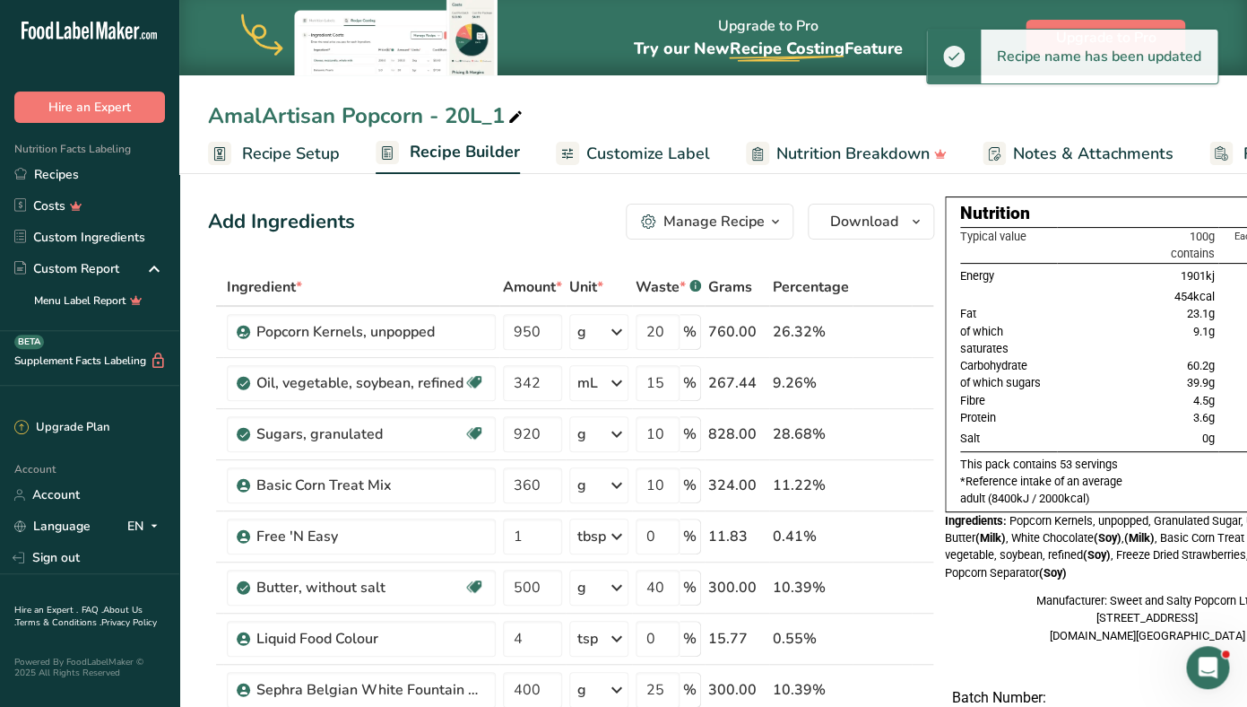
click at [263, 118] on div "AmalArtisan Popcorn - 20L_1" at bounding box center [367, 116] width 318 height 32
click at [263, 118] on input "AmalArtisan Popcorn - 20L_1" at bounding box center [713, 116] width 1011 height 32
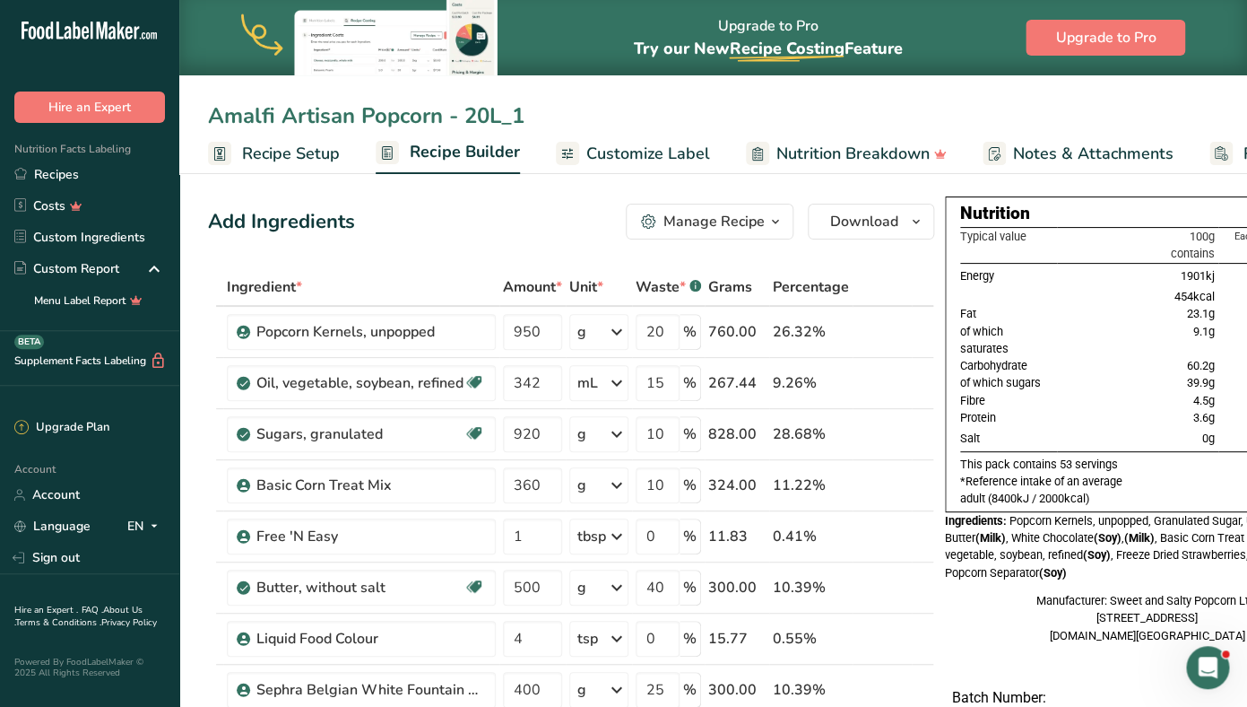
click at [547, 117] on input "Amalfi Artisan Popcorn - 20L_1" at bounding box center [713, 116] width 1011 height 32
type input "Amalfi Artisan Popcorn - 20L"
click at [502, 119] on span at bounding box center [512, 118] width 22 height 22
type input "Amalfi Artisan Popcorn - 380ml"
click at [465, 213] on div "Add Ingredients Manage Recipe Delete Recipe Duplicate Recipe Scale Recipe Save …" at bounding box center [571, 222] width 726 height 36
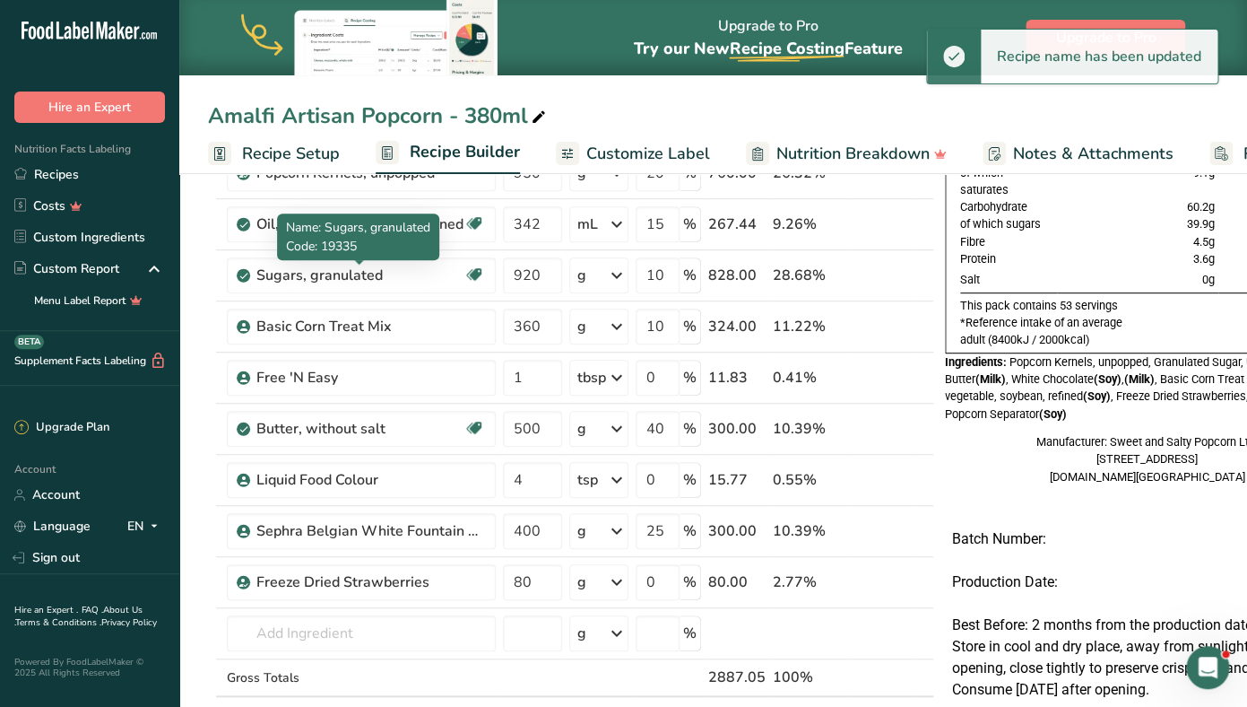
scroll to position [162, 0]
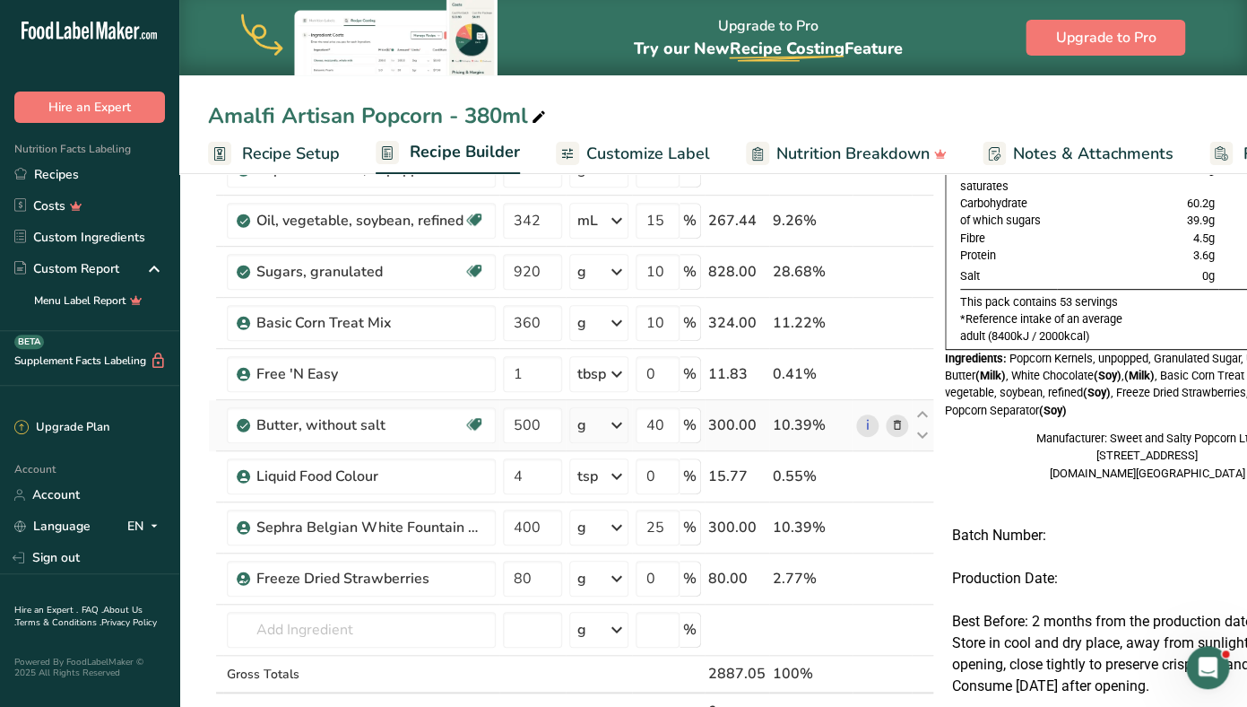
click at [785, 428] on div "10.39%" at bounding box center [811, 425] width 76 height 22
click at [891, 425] on icon at bounding box center [897, 425] width 13 height 19
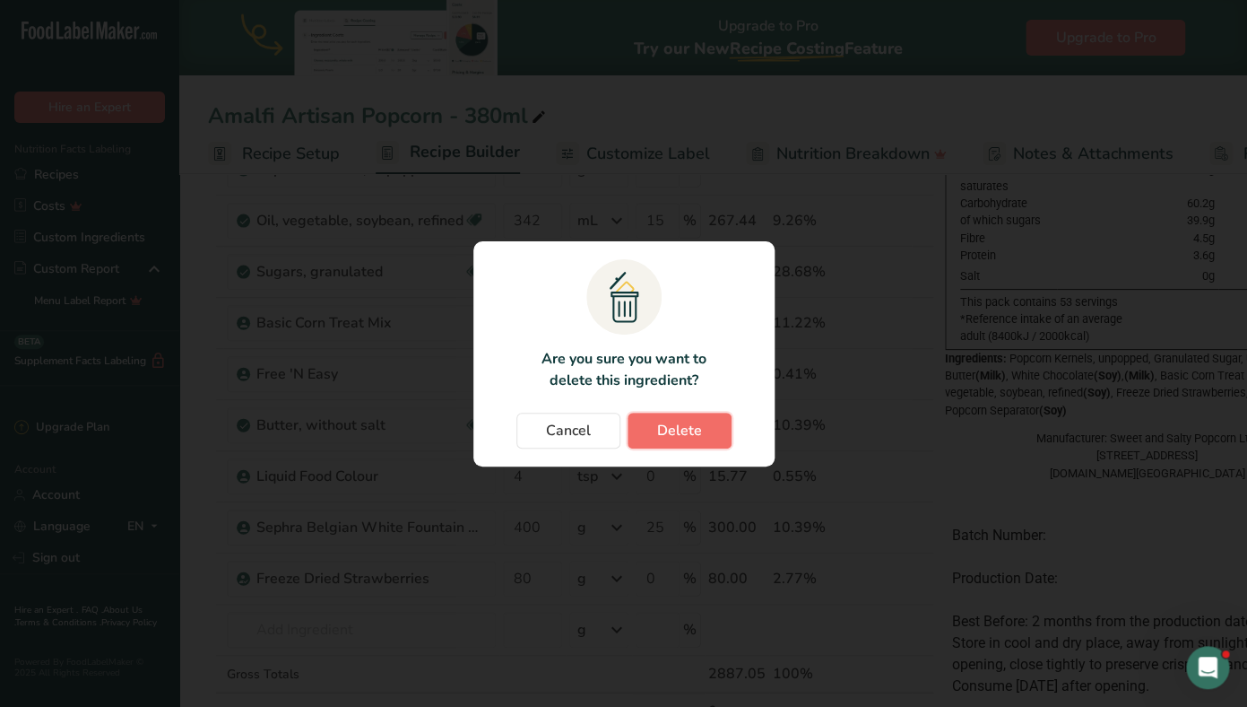
click at [691, 430] on span "Delete" at bounding box center [679, 431] width 45 height 22
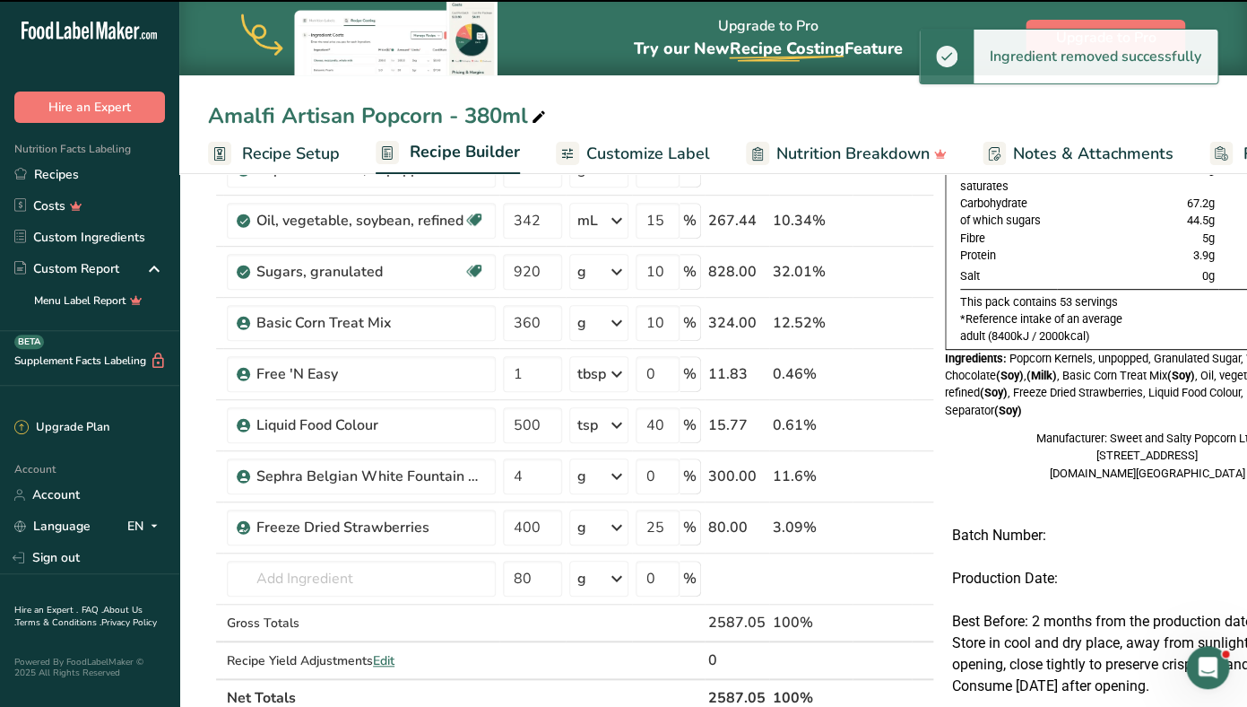
type input "4"
type input "0"
type input "400"
type input "25"
type input "80"
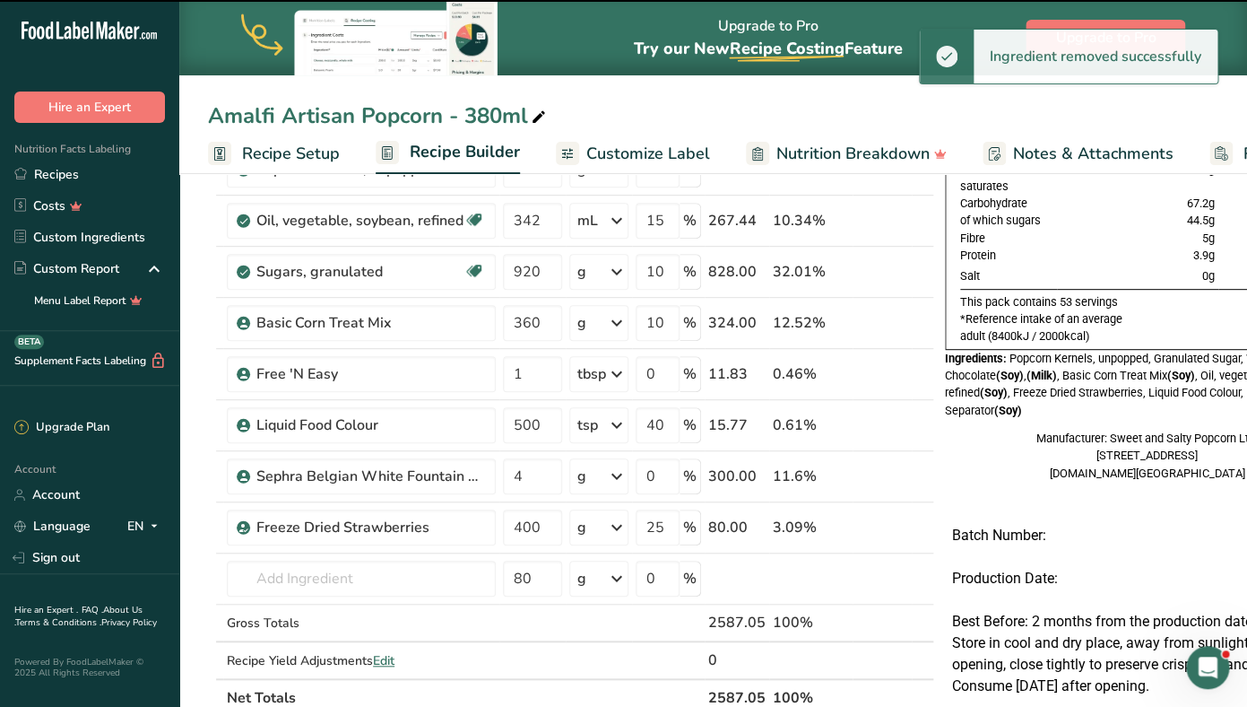
type input "0"
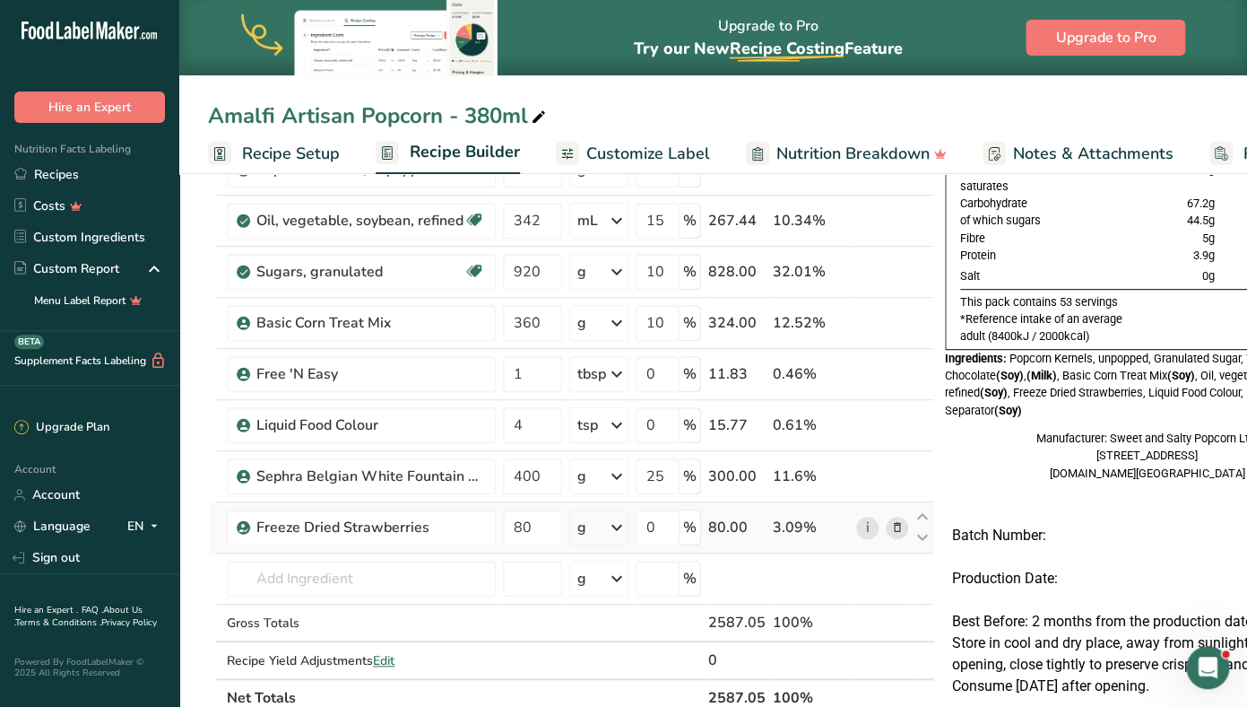
click at [892, 526] on icon at bounding box center [897, 527] width 13 height 19
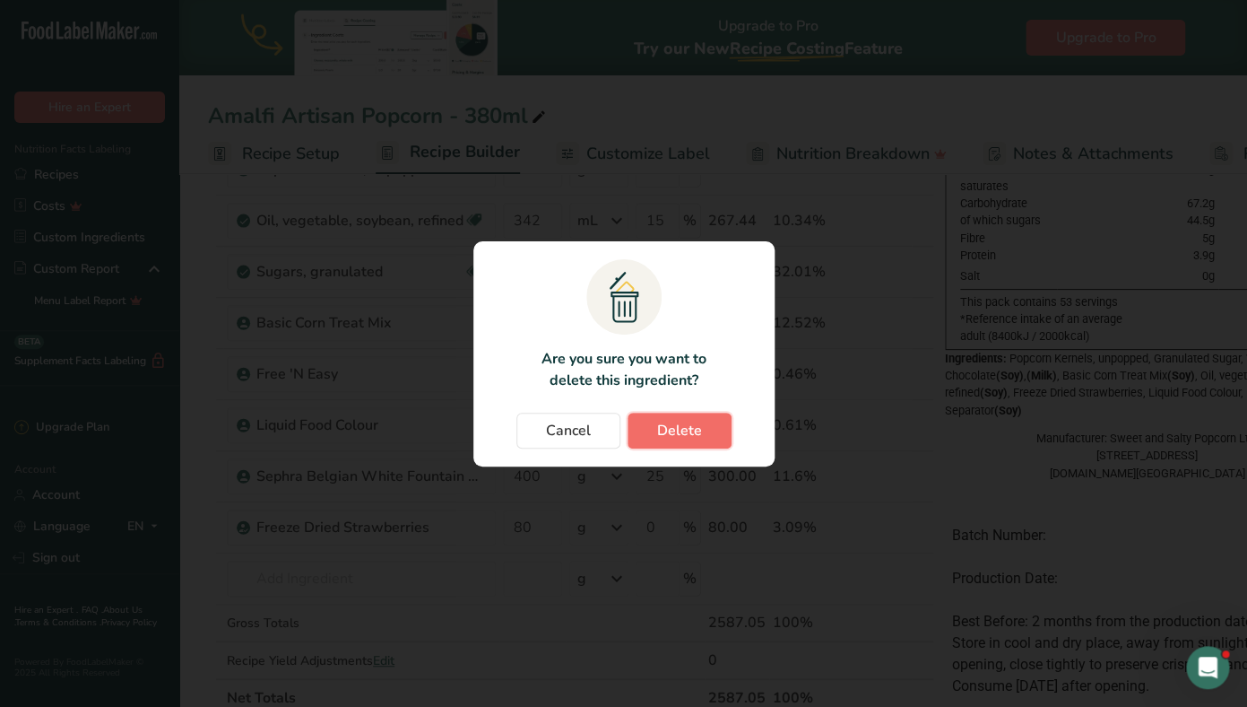
click at [698, 444] on button "Delete" at bounding box center [680, 431] width 104 height 36
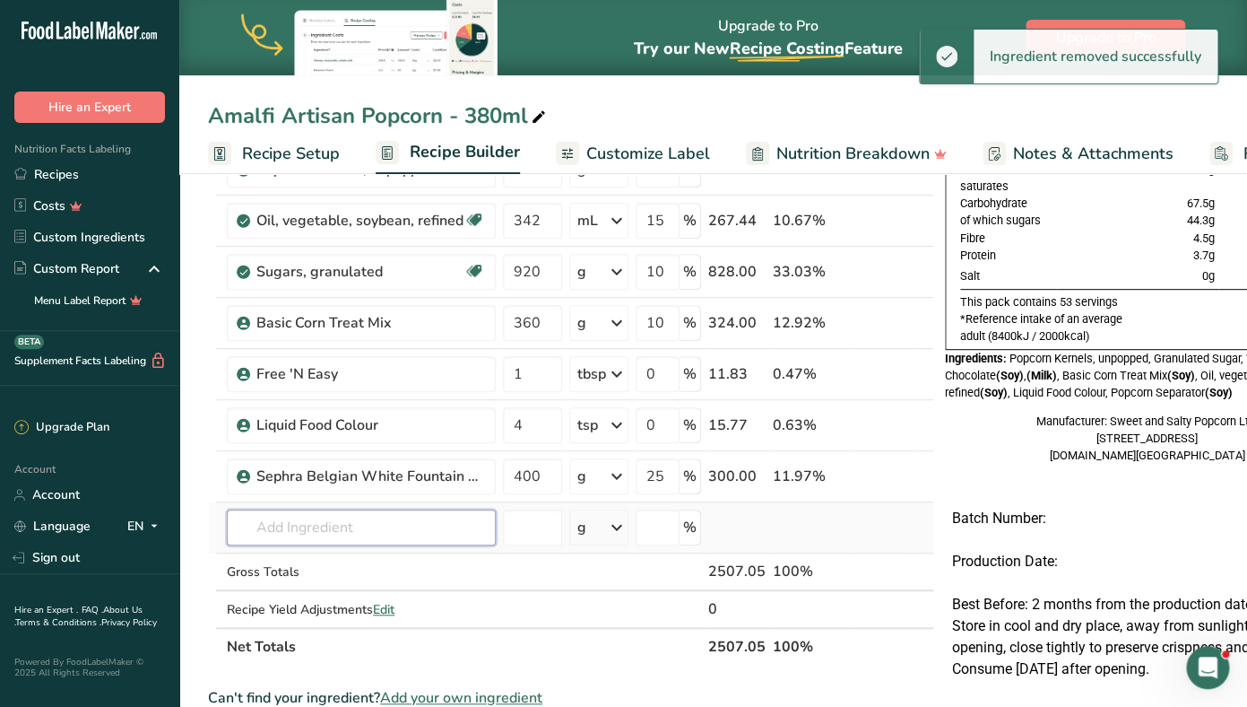
click at [282, 526] on input "text" at bounding box center [361, 527] width 269 height 36
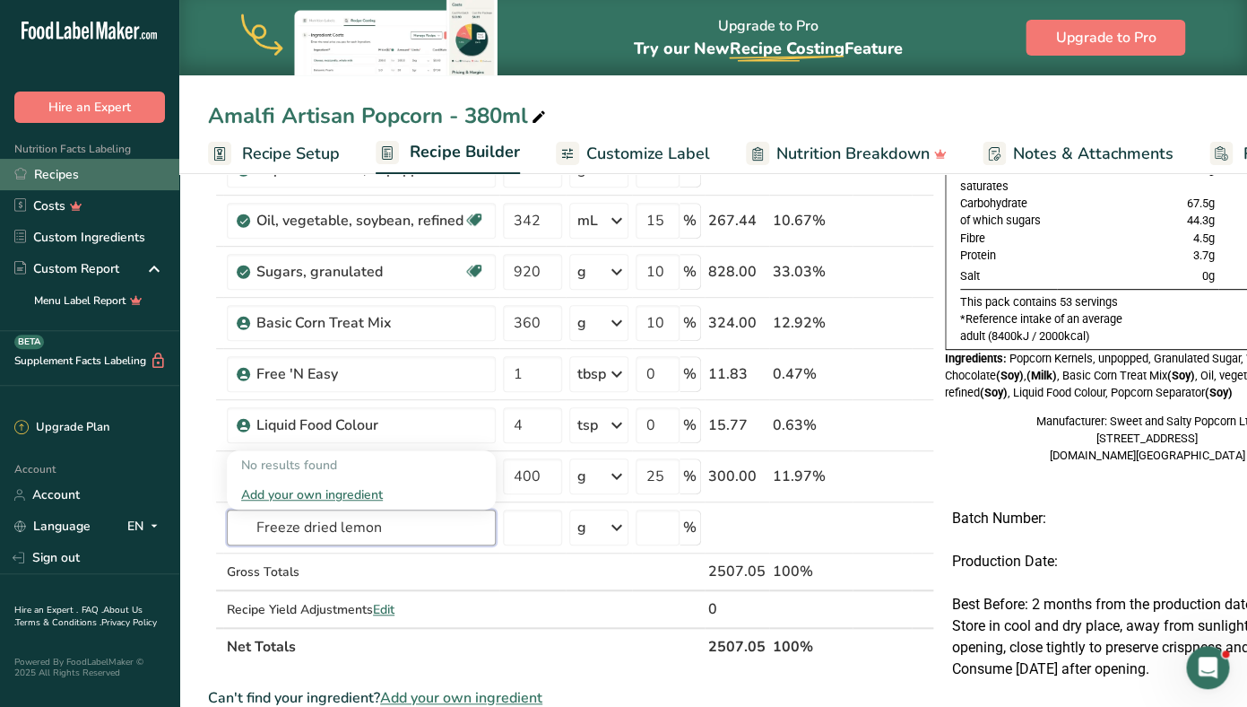
type input "Freeze dried lemon"
click at [74, 175] on link "Recipes" at bounding box center [89, 174] width 179 height 31
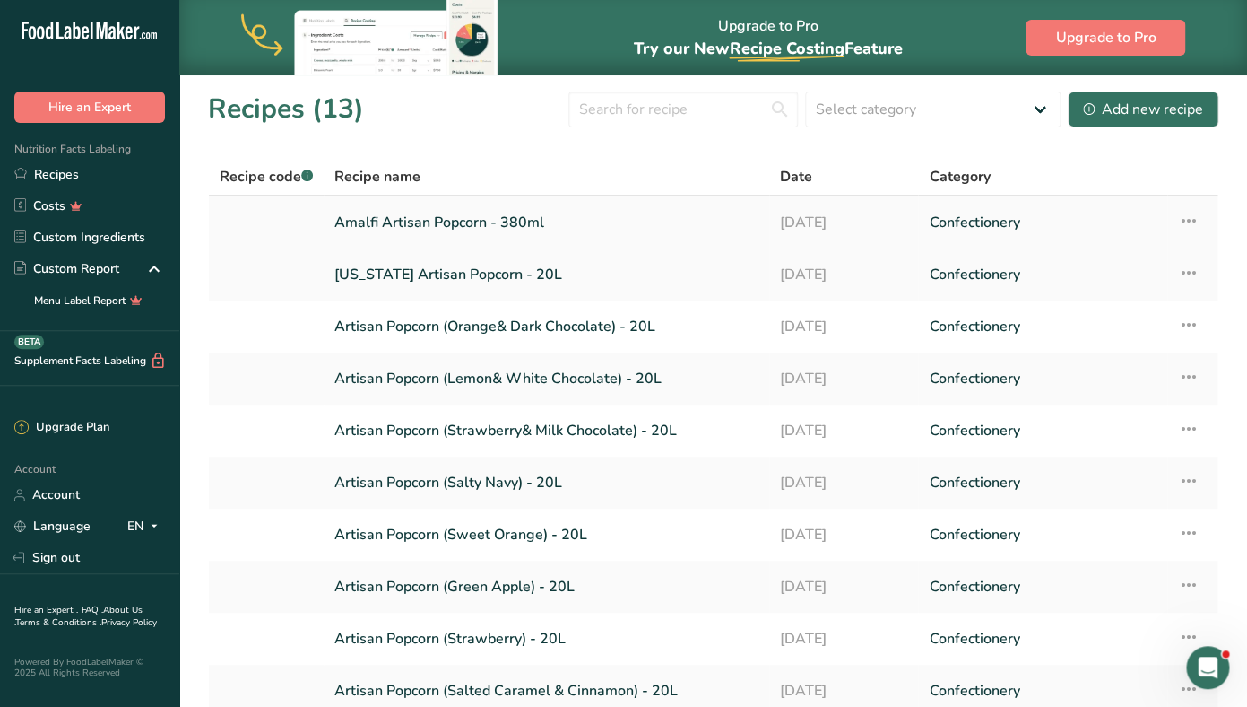
click at [1192, 215] on icon at bounding box center [1189, 220] width 22 height 32
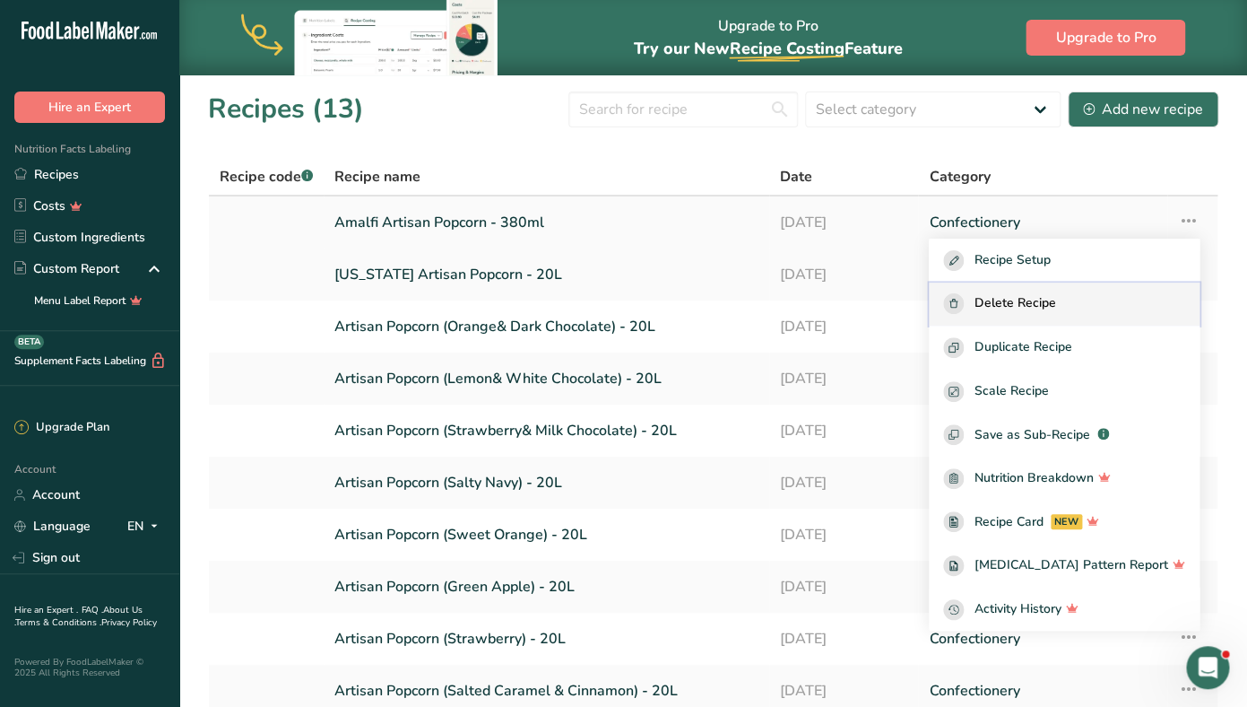
click at [1096, 305] on div "Delete Recipe" at bounding box center [1064, 303] width 242 height 21
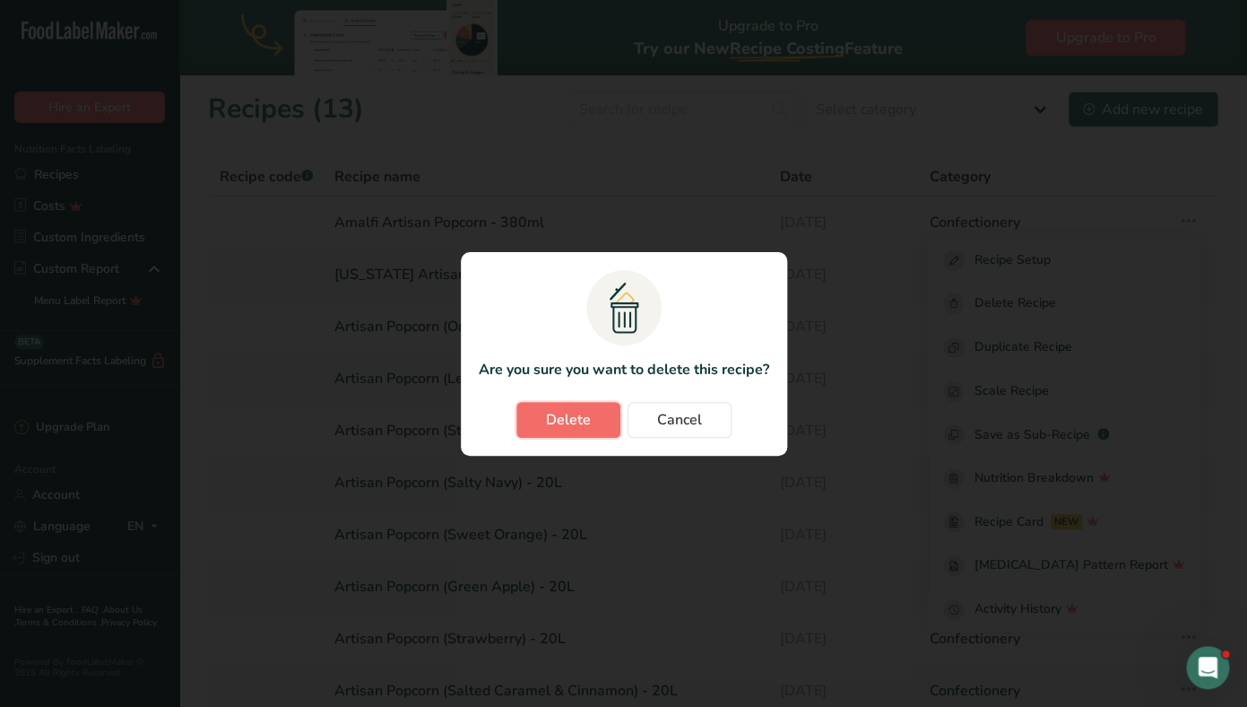
click at [540, 418] on button "Delete" at bounding box center [569, 420] width 104 height 36
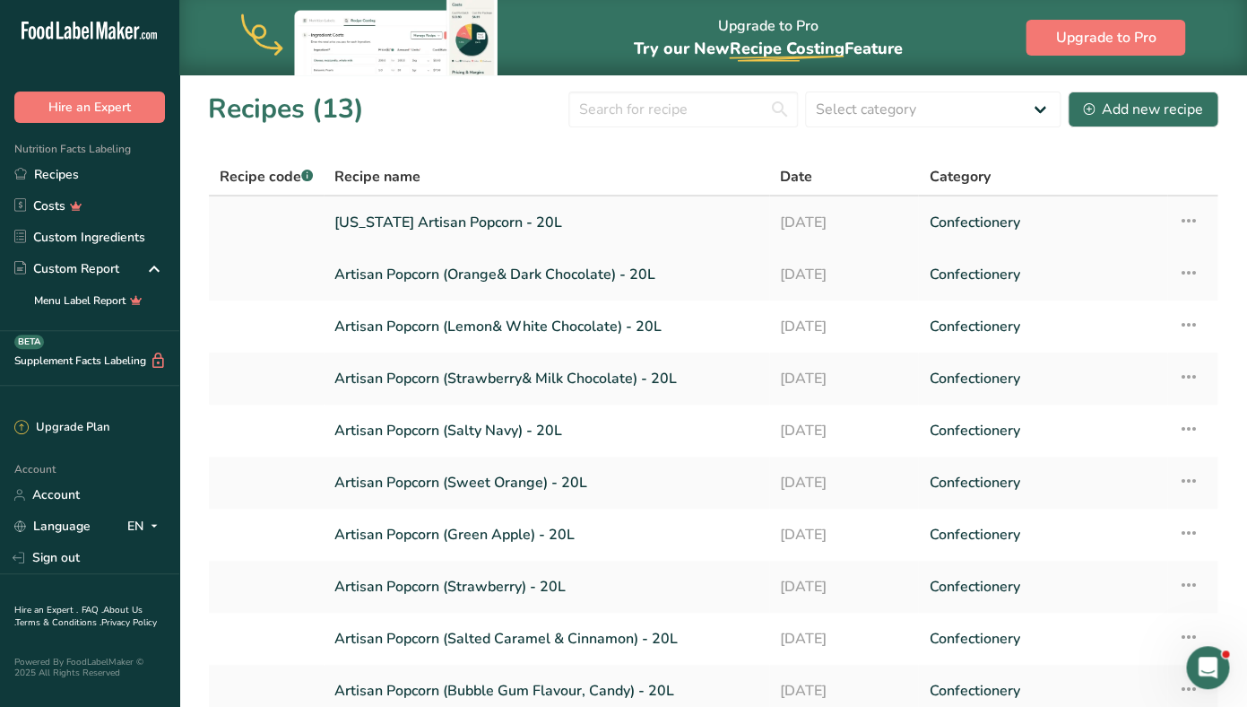
click at [562, 220] on link "[US_STATE] Artisan Popcorn - 20L" at bounding box center [546, 223] width 424 height 38
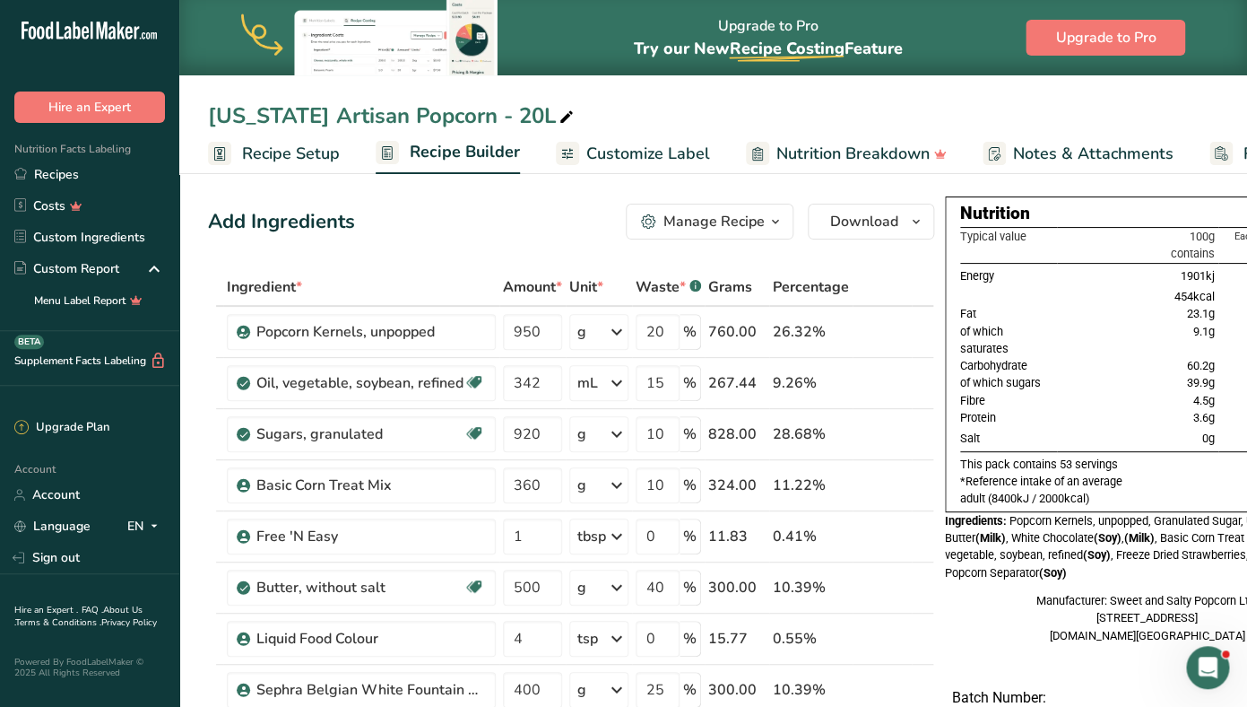
click at [529, 113] on div "[US_STATE] Artisan Popcorn - 20L" at bounding box center [392, 116] width 369 height 32
type input "[US_STATE] Artisan Popcorn - 380 ml"
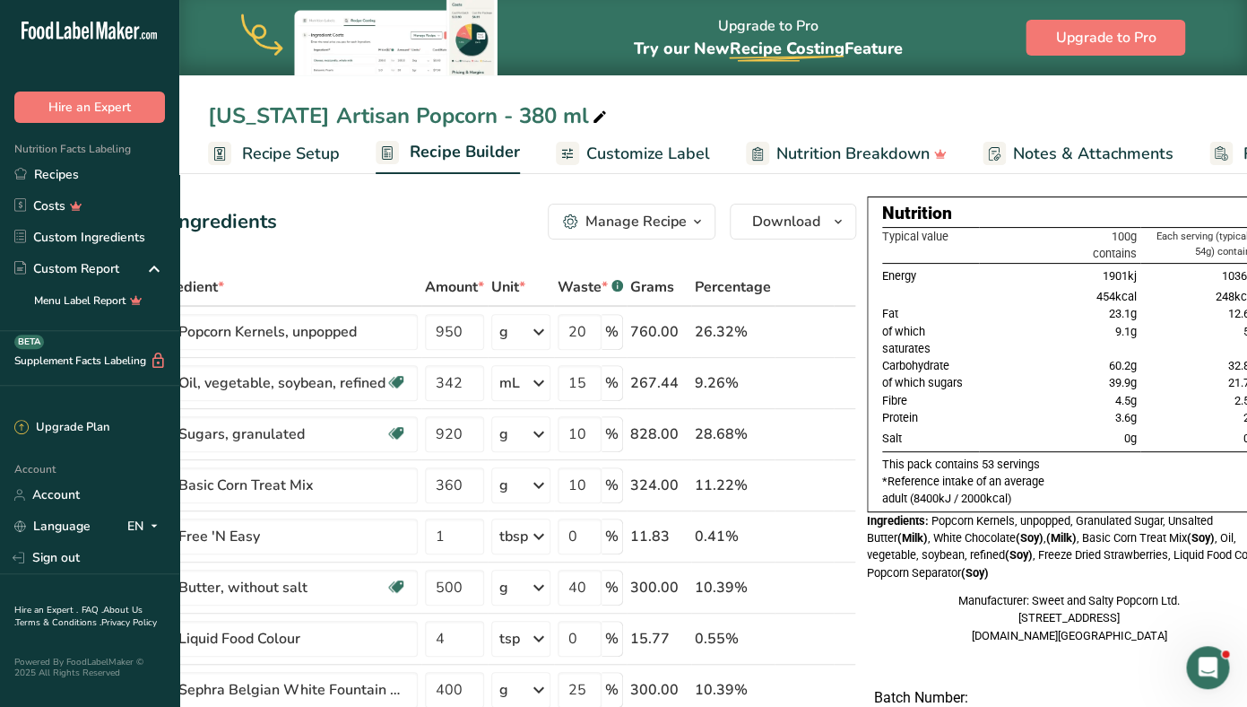
scroll to position [0, 99]
